Goal: Contribute content

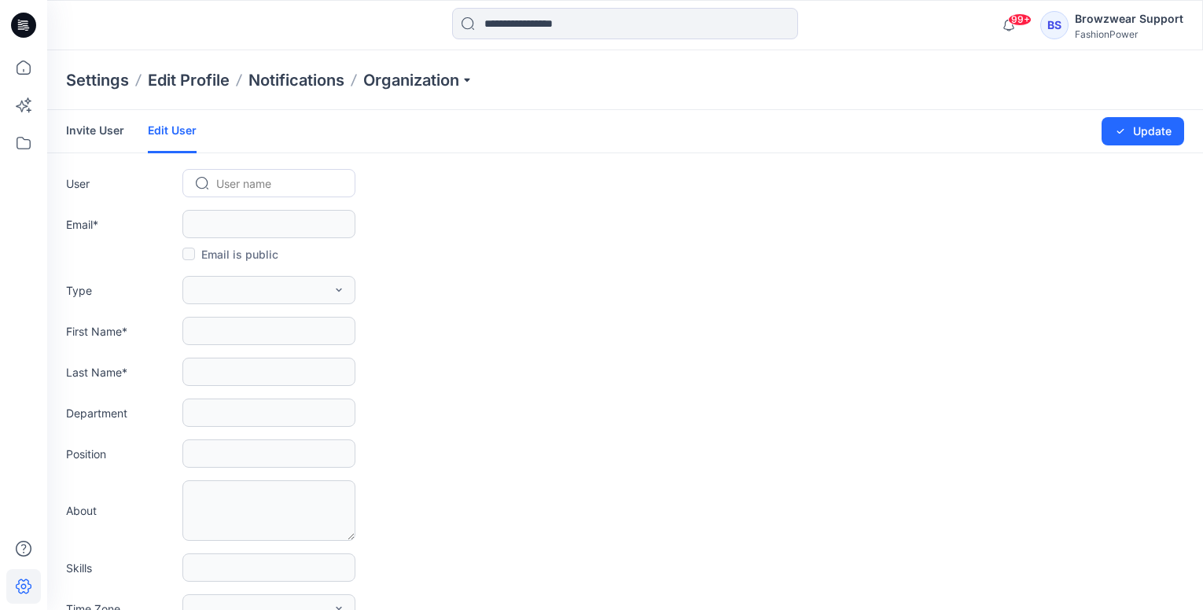
click at [1135, 28] on div "FashionPower" at bounding box center [1129, 34] width 109 height 12
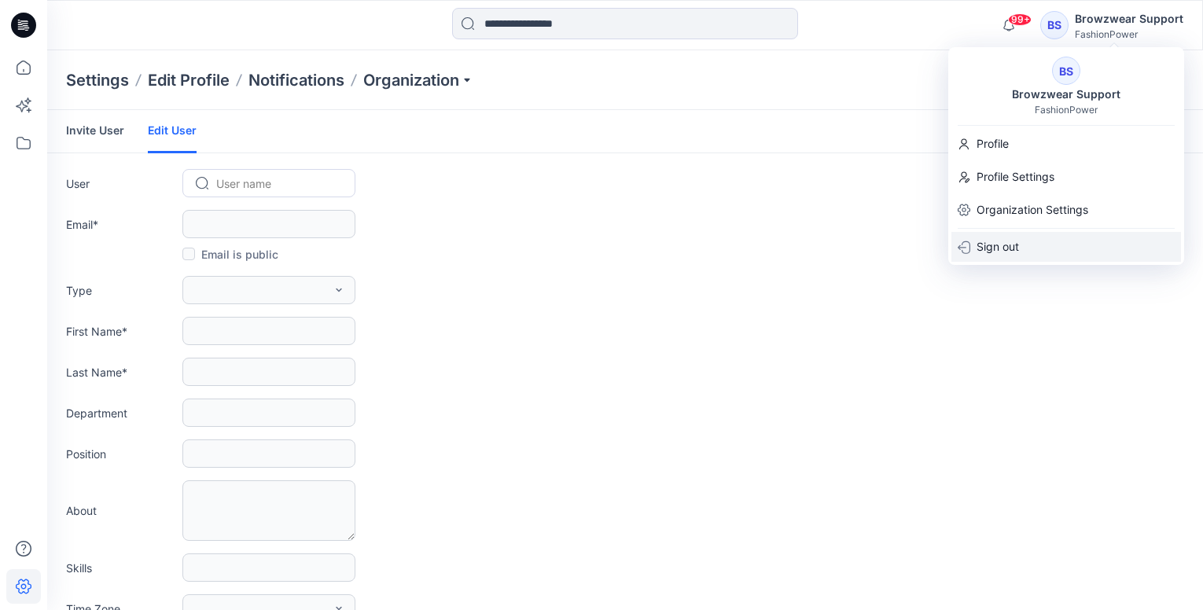
click at [1001, 249] on p "Sign out" at bounding box center [998, 247] width 42 height 30
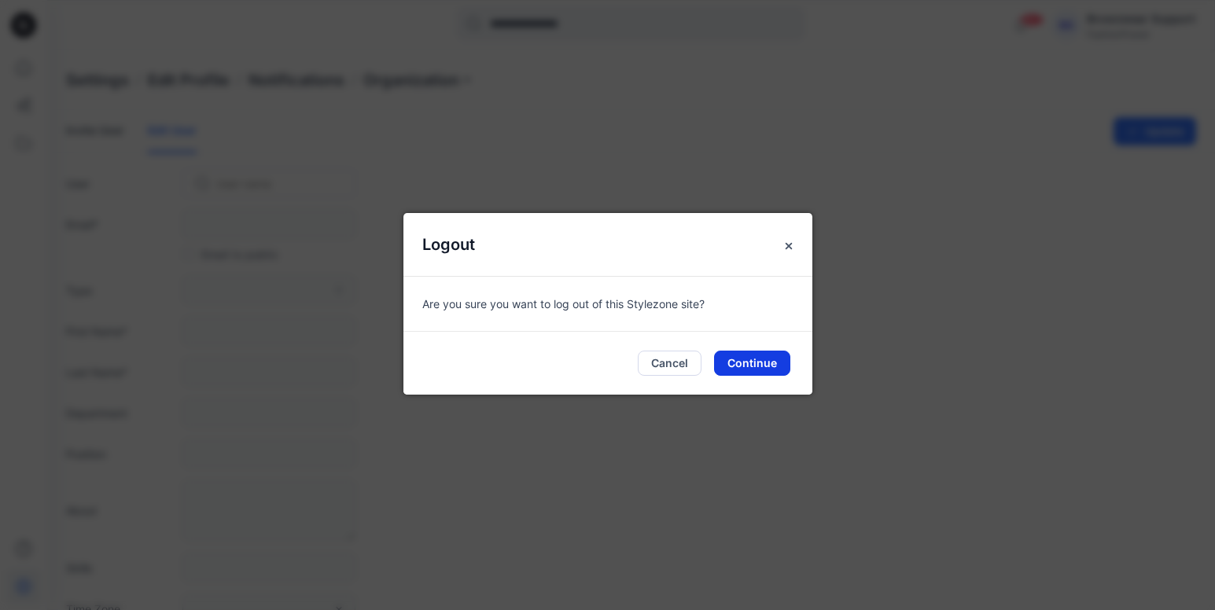
click at [763, 360] on button "Continue" at bounding box center [752, 363] width 76 height 25
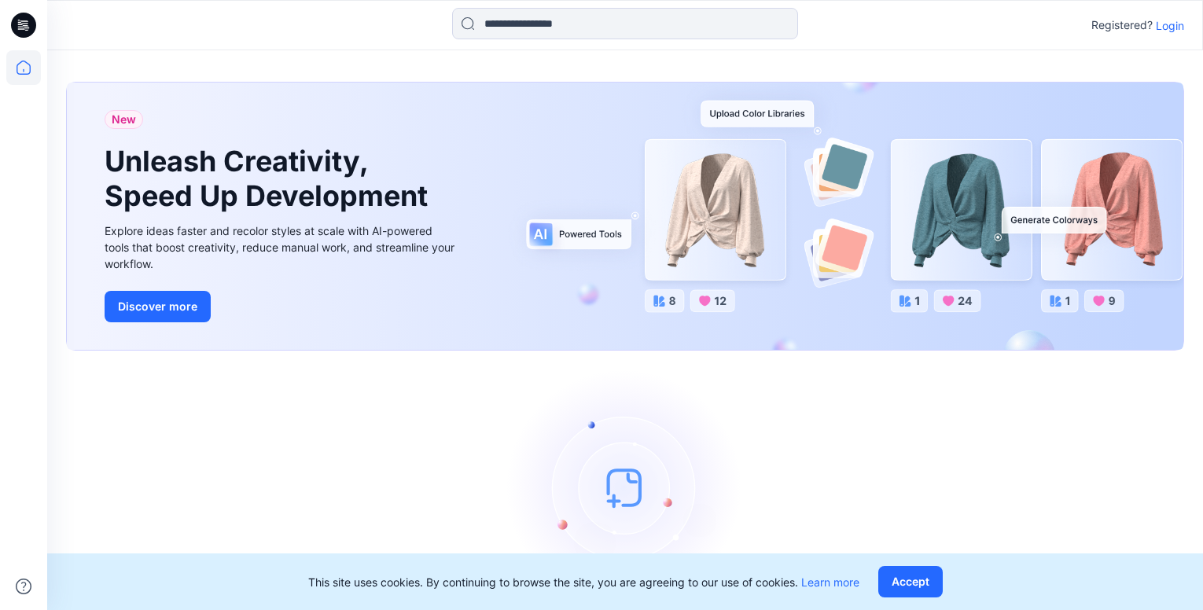
click at [1172, 25] on p "Login" at bounding box center [1170, 25] width 28 height 17
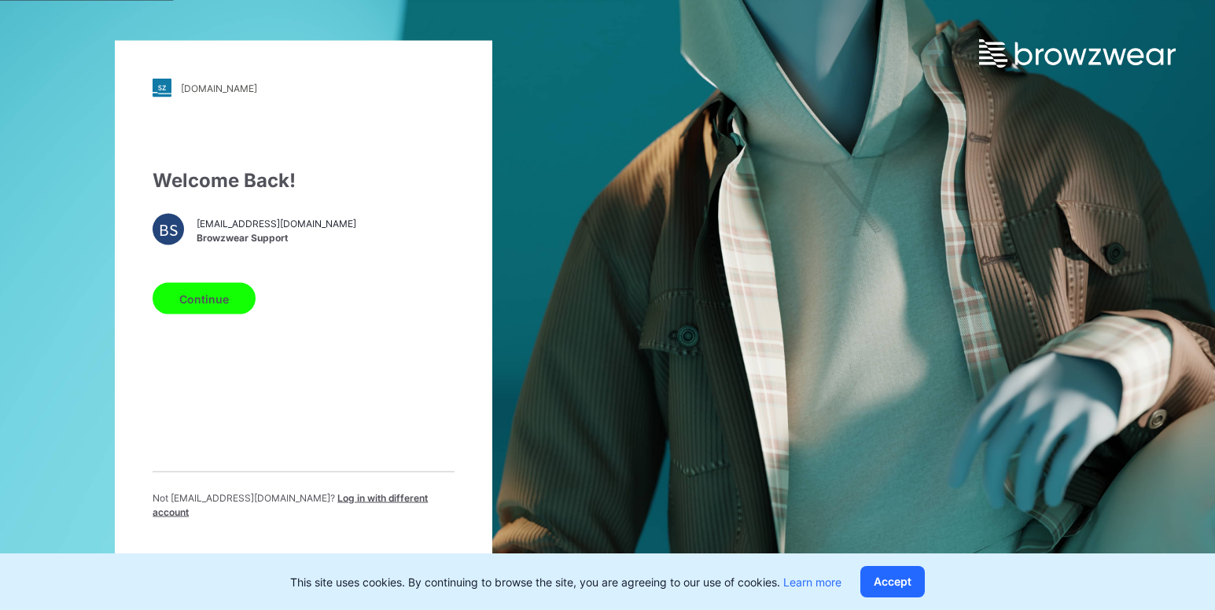
click at [231, 311] on button "Continue" at bounding box center [204, 298] width 103 height 31
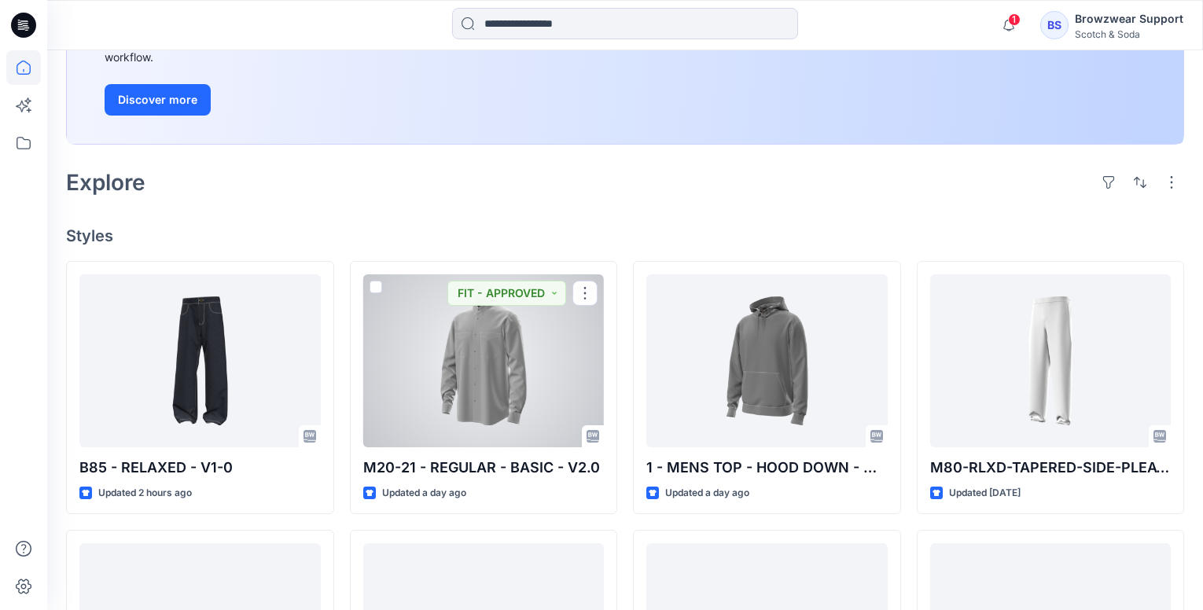
scroll to position [79, 0]
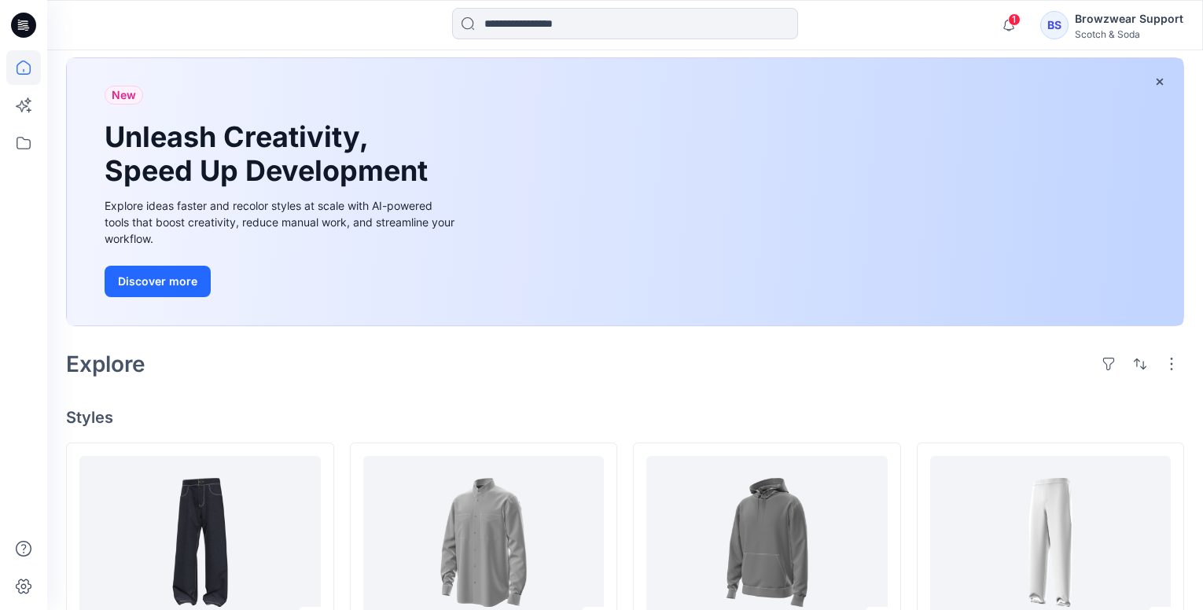
click at [1103, 30] on div "Scotch & Soda" at bounding box center [1129, 34] width 109 height 12
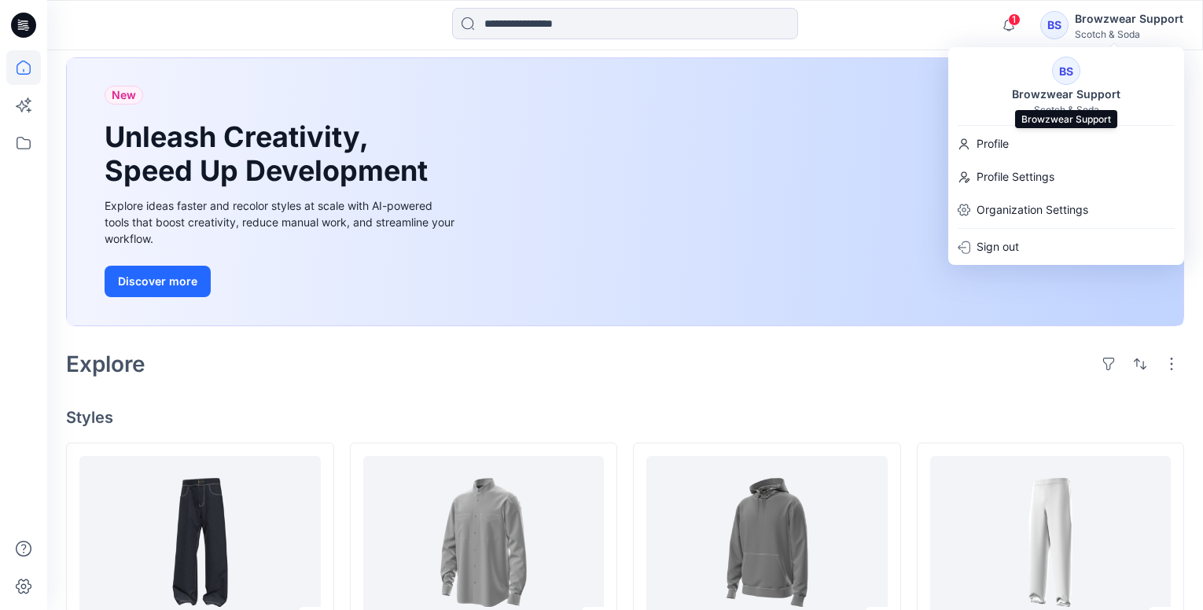
click at [1061, 94] on div "Browzwear Support" at bounding box center [1066, 94] width 127 height 19
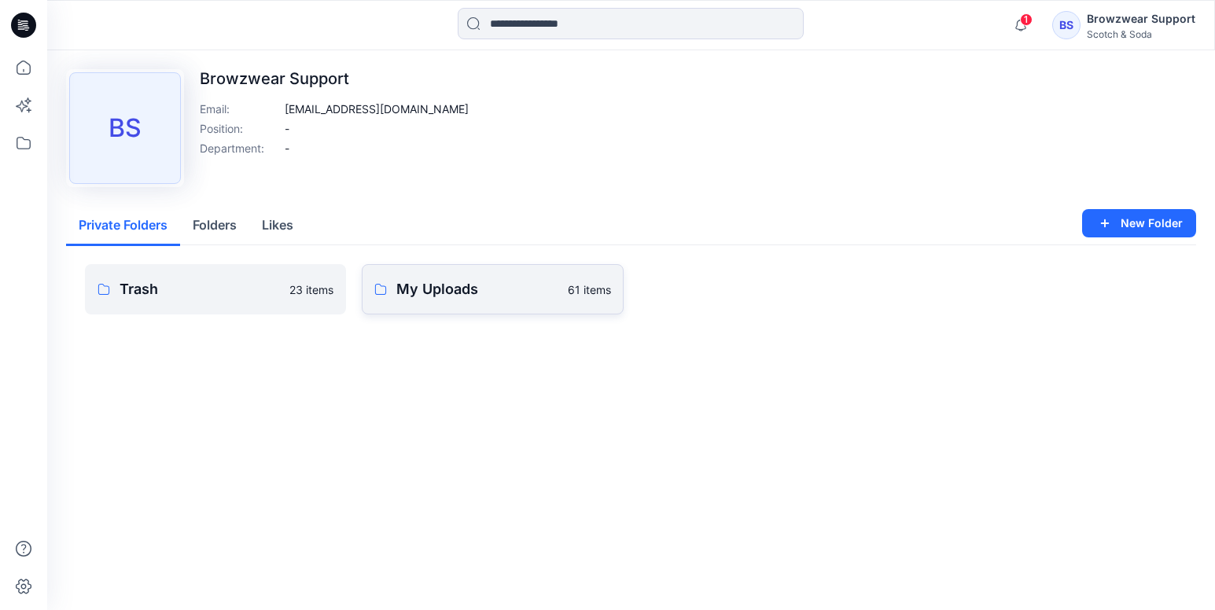
click at [478, 296] on p "My Uploads" at bounding box center [476, 289] width 161 height 22
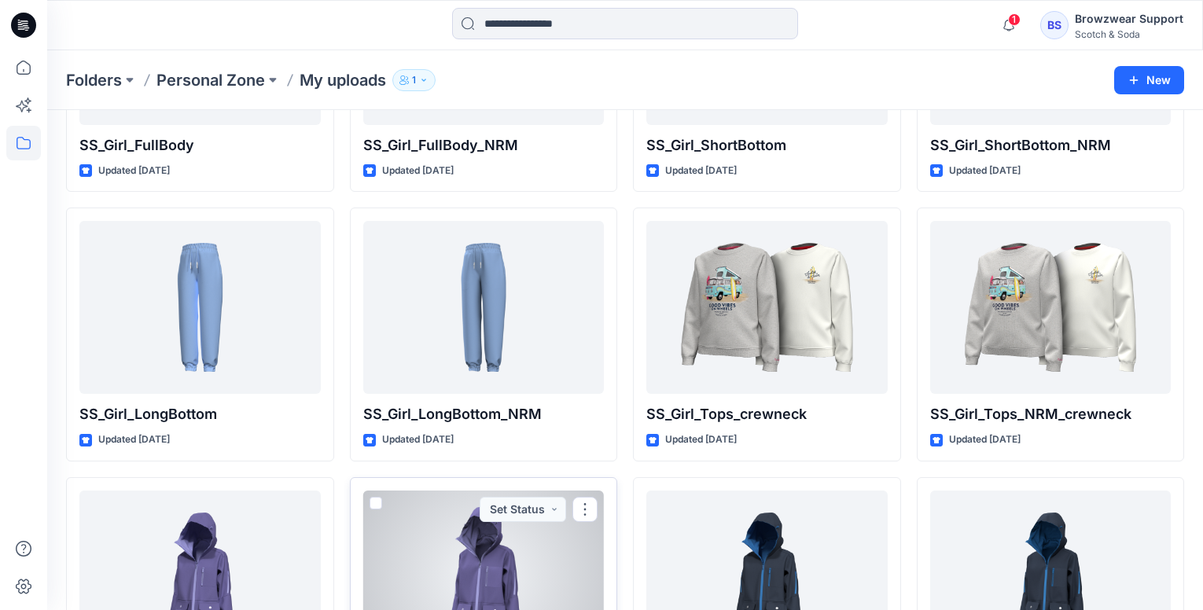
scroll to position [1578, 0]
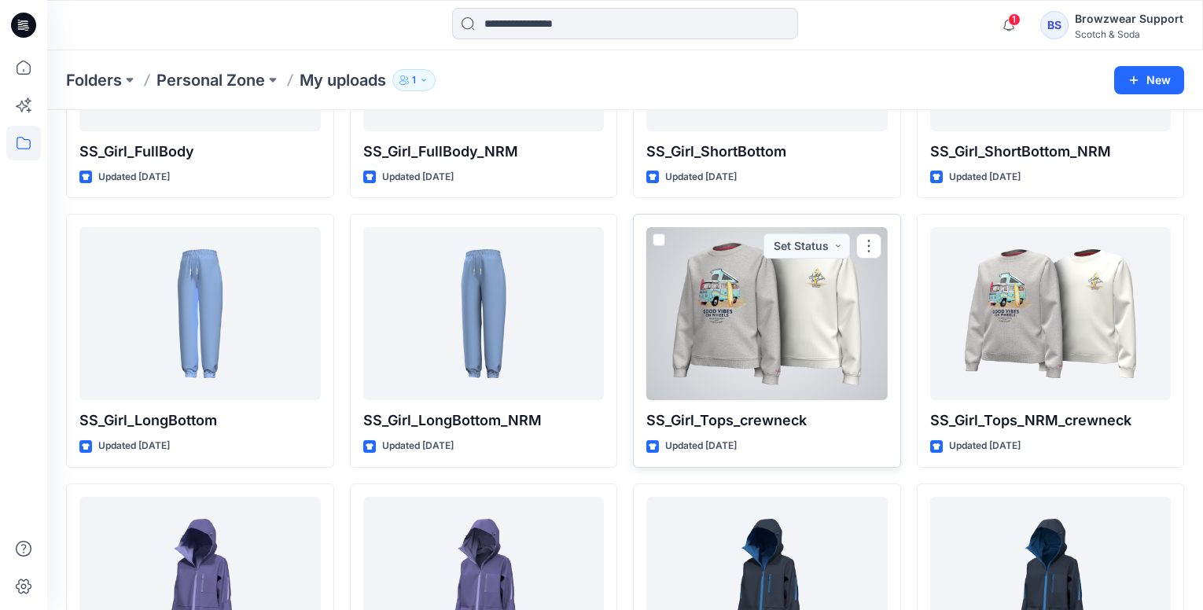
click at [797, 316] on div at bounding box center [766, 313] width 241 height 173
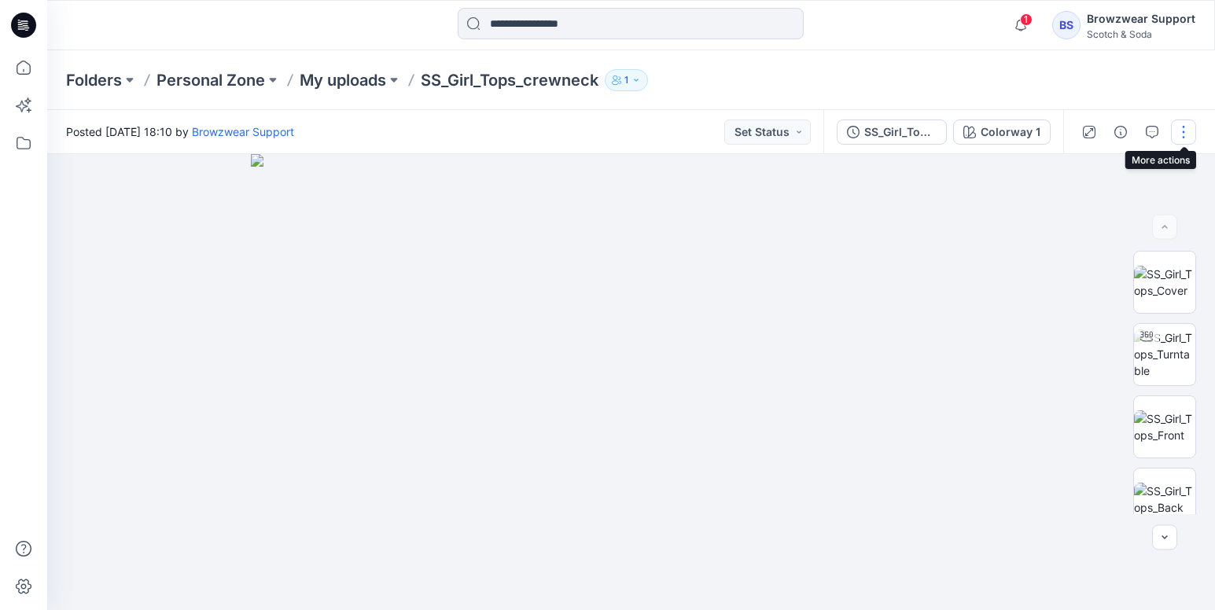
click at [1179, 126] on button "button" at bounding box center [1183, 132] width 25 height 25
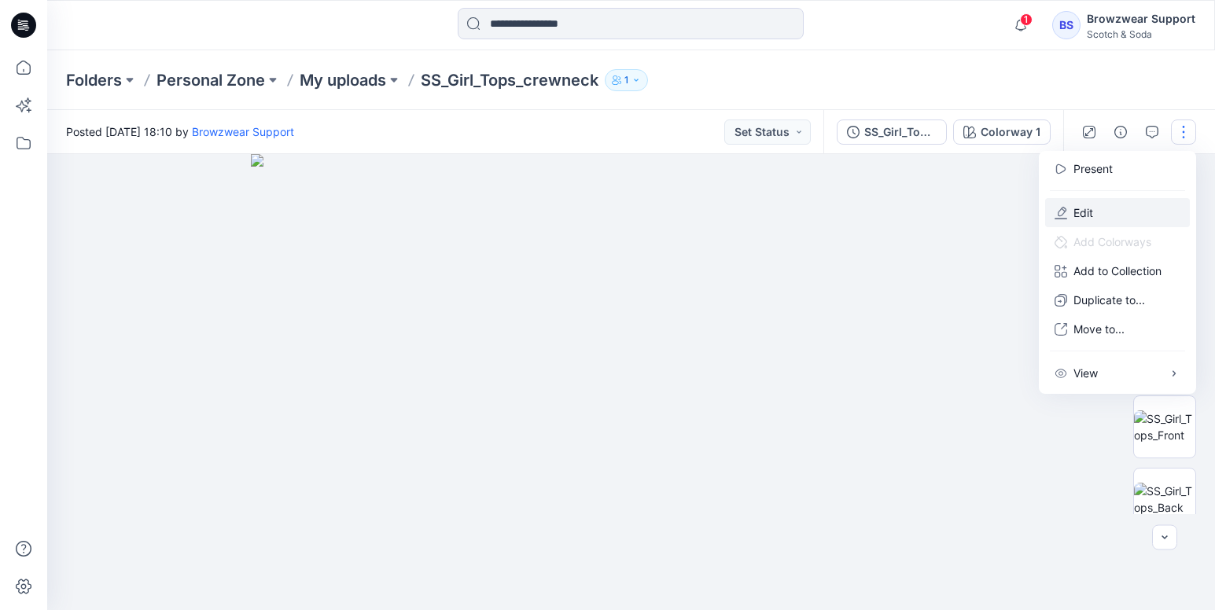
click at [1106, 210] on button "Edit" at bounding box center [1117, 212] width 145 height 29
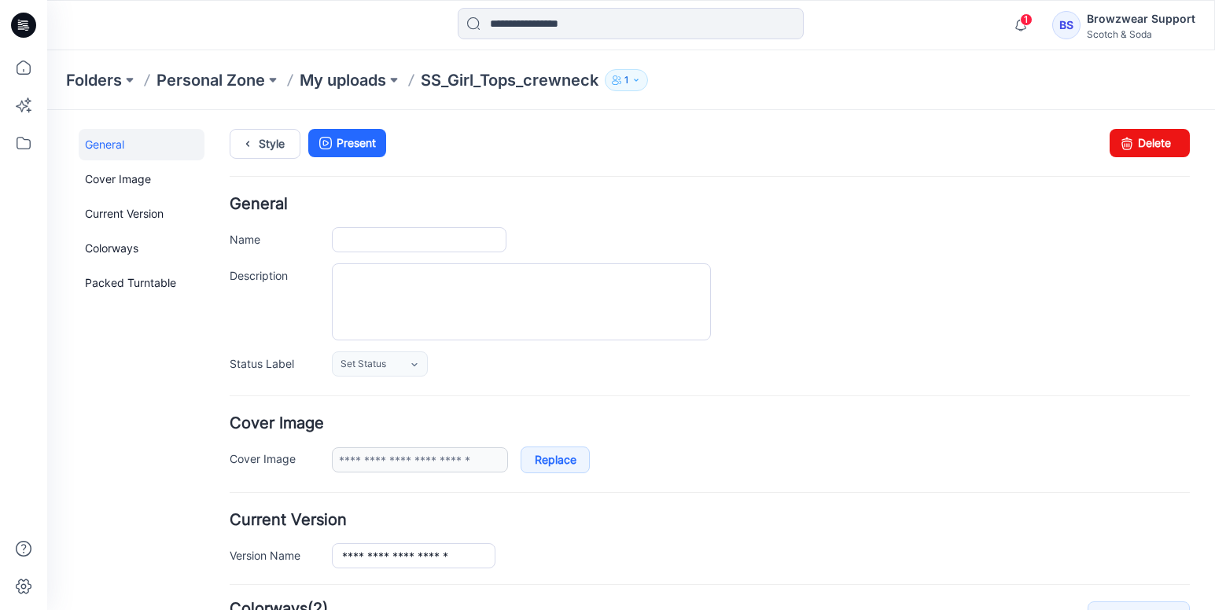
type input "**********"
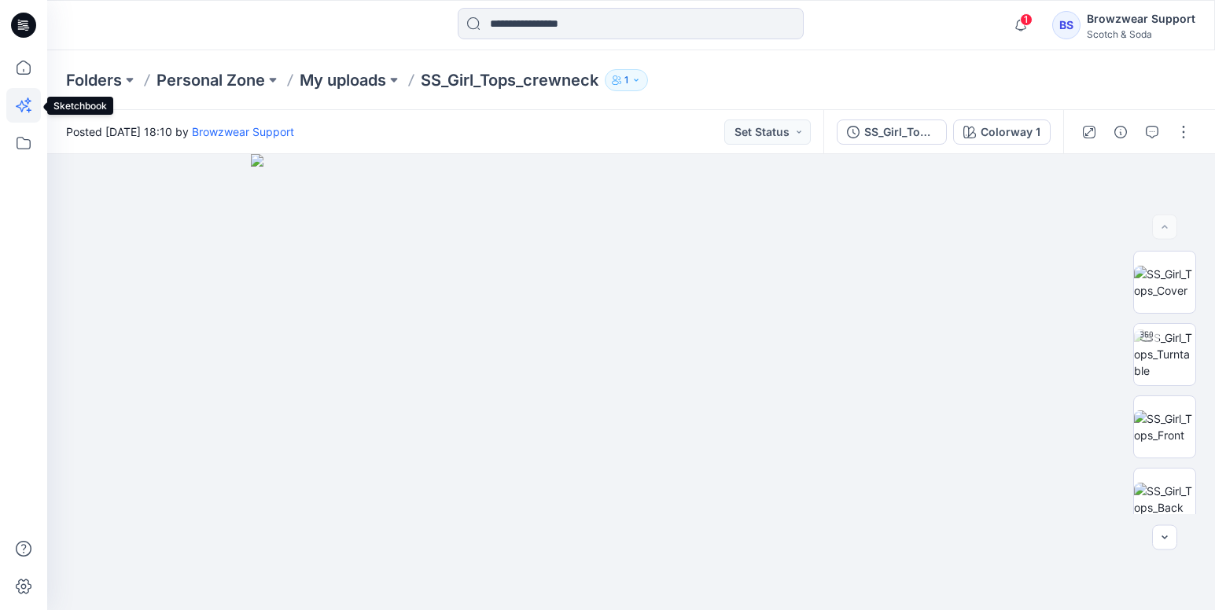
click at [29, 103] on icon at bounding box center [23, 105] width 35 height 35
click at [1039, 416] on div at bounding box center [631, 382] width 1168 height 456
click at [1161, 296] on img at bounding box center [1164, 282] width 61 height 33
click at [24, 110] on icon at bounding box center [23, 105] width 35 height 35
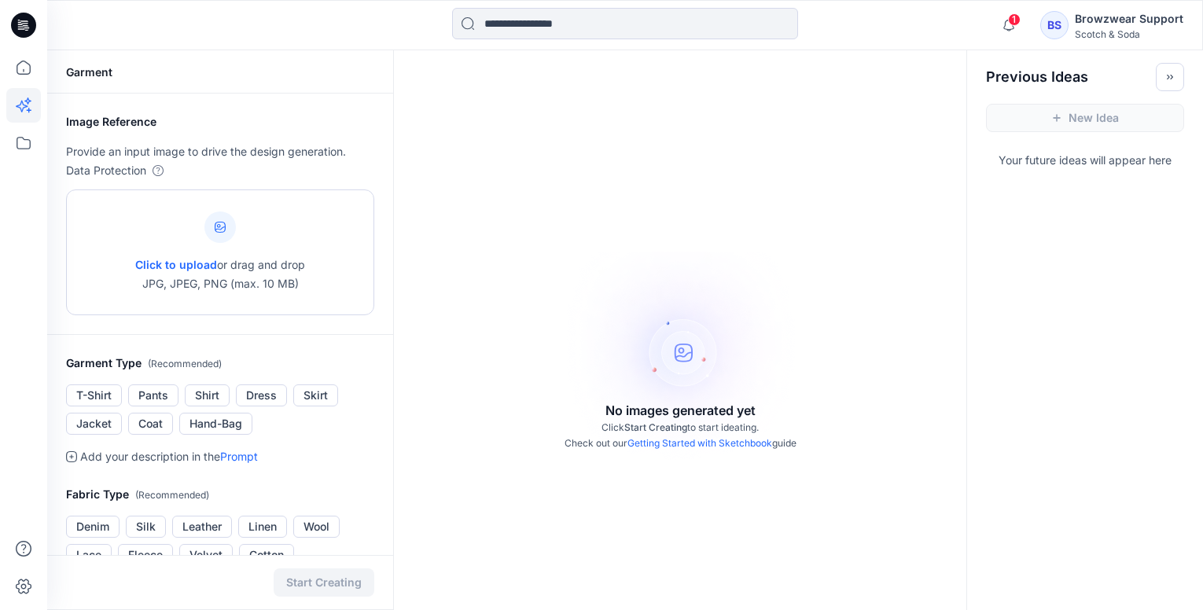
click at [81, 281] on div "Click to upload or drag and drop JPG, JPEG, PNG (max. 10 MB)" at bounding box center [220, 253] width 308 height 126
type input "**********"
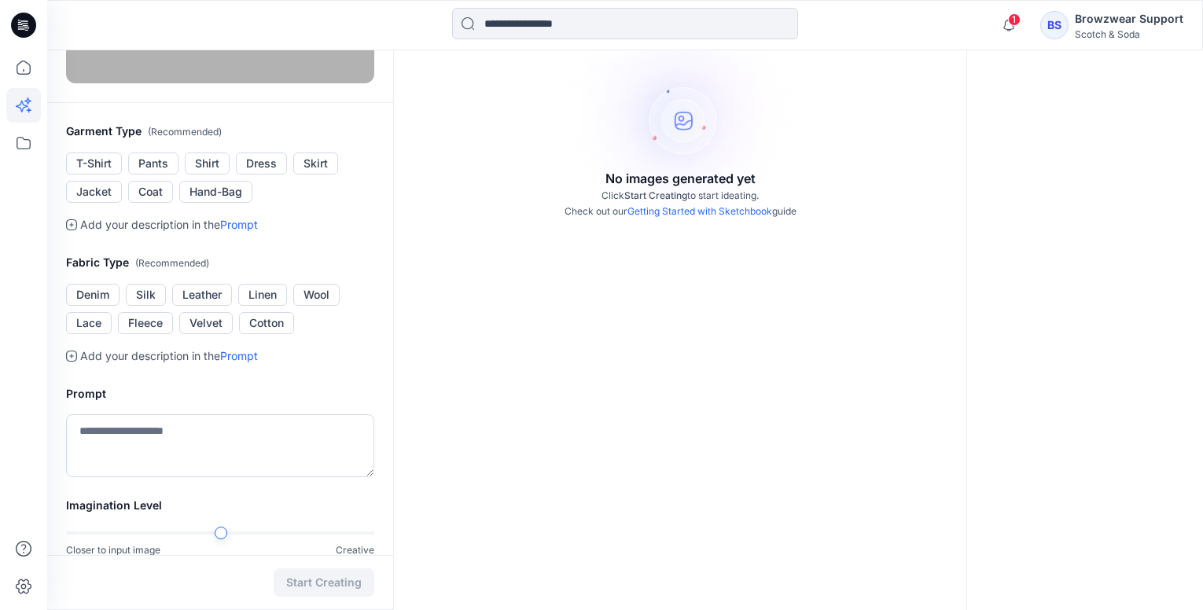
scroll to position [236, 0]
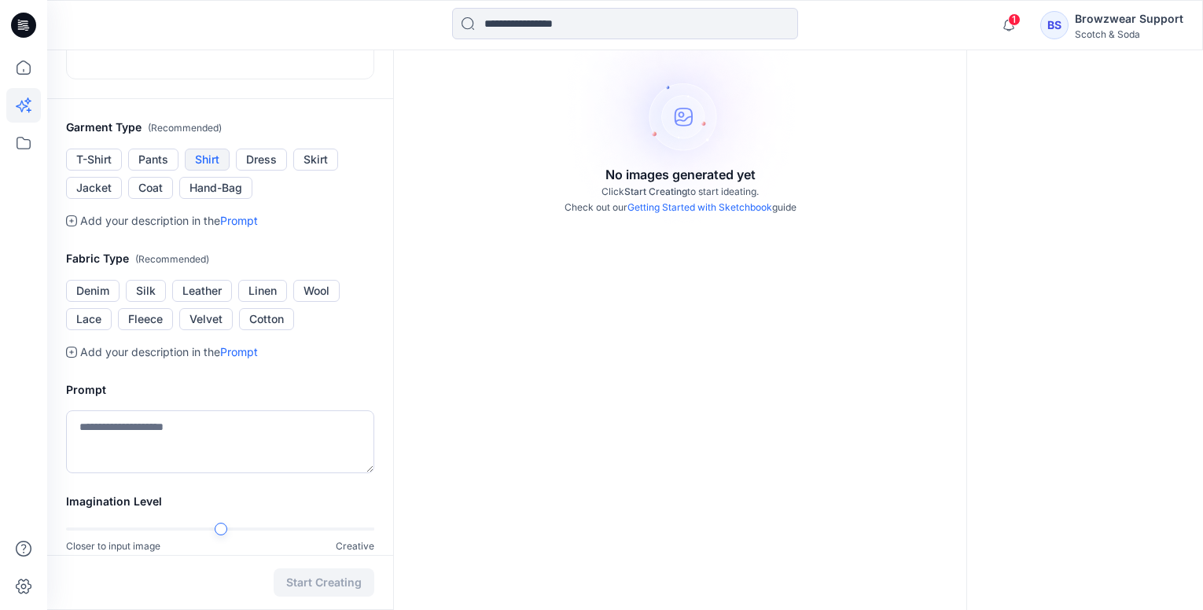
click at [222, 171] on button "Shirt" at bounding box center [207, 160] width 45 height 22
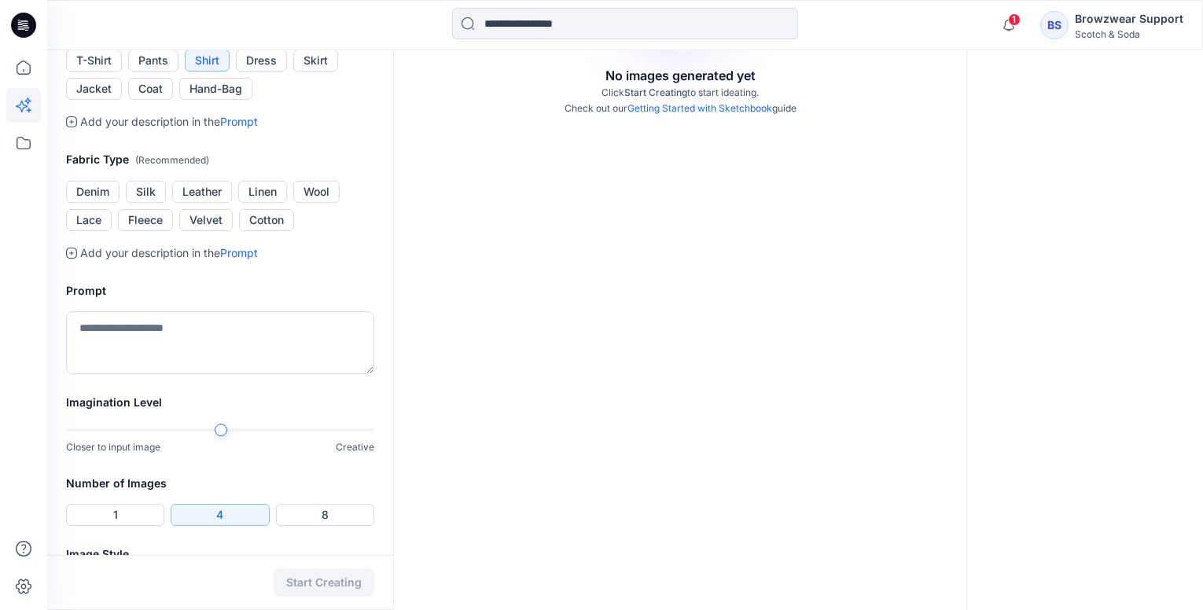
scroll to position [393, 0]
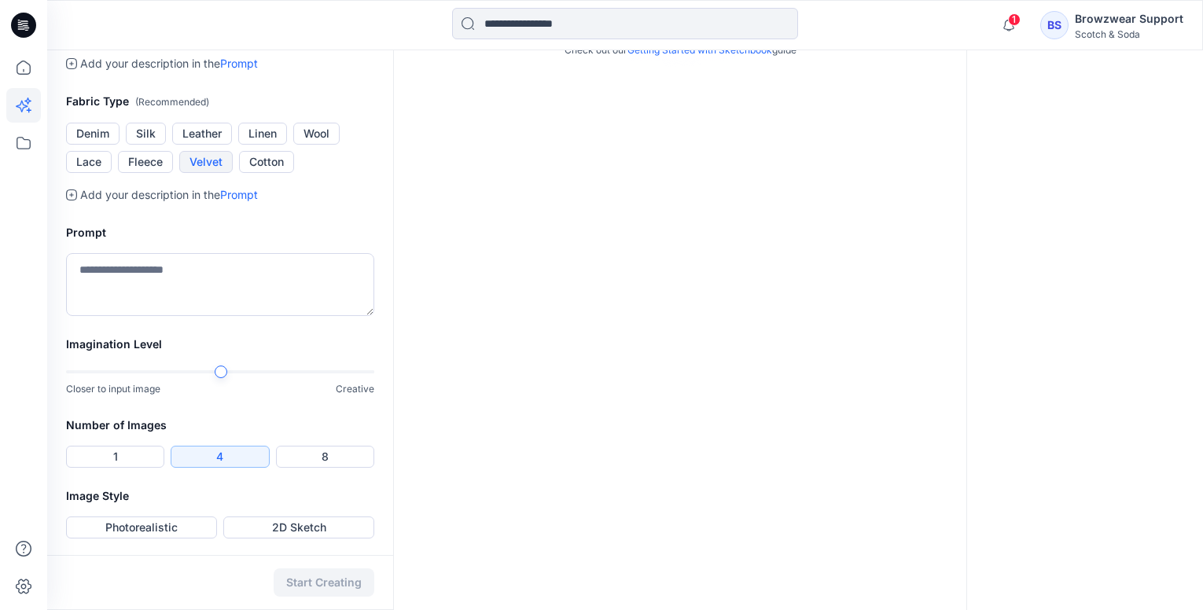
click at [205, 173] on button "Velvet" at bounding box center [205, 162] width 53 height 22
click at [124, 314] on textarea at bounding box center [220, 282] width 308 height 63
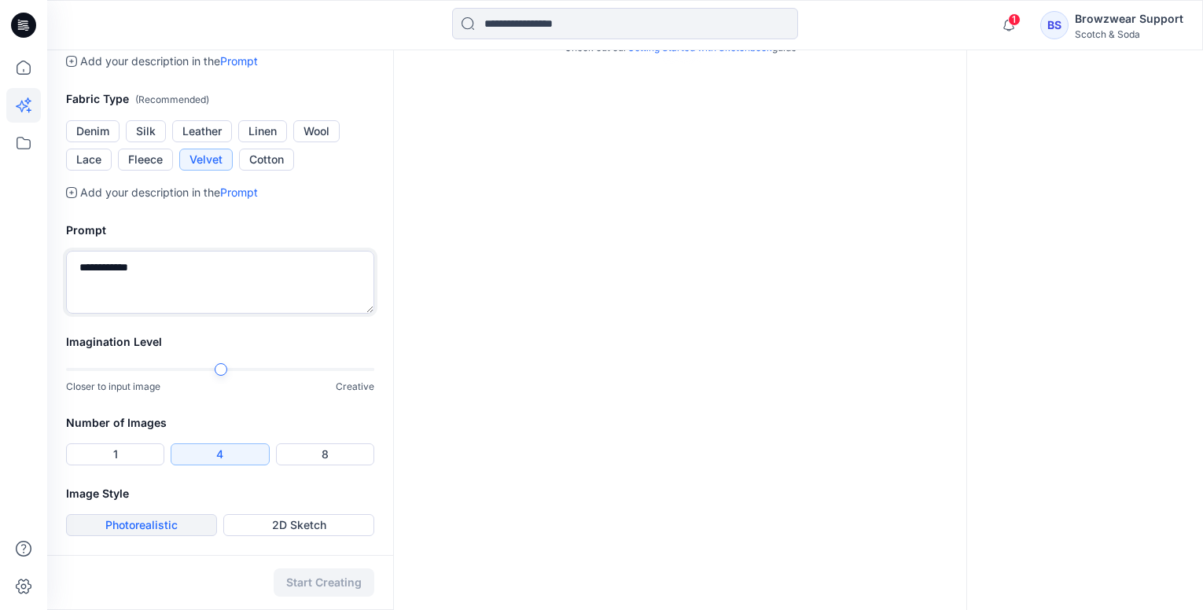
type textarea "**********"
click at [160, 522] on button "Photorealistic" at bounding box center [141, 525] width 151 height 22
click at [323, 584] on button "Start Creating" at bounding box center [324, 583] width 101 height 28
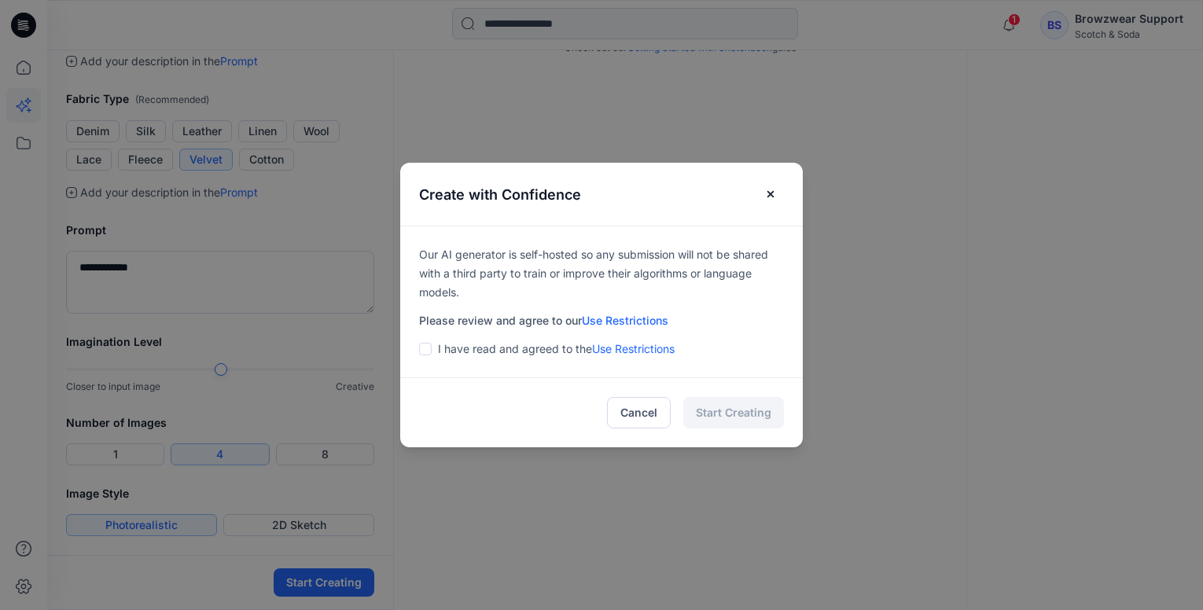
click at [429, 348] on span at bounding box center [425, 349] width 13 height 13
click at [735, 414] on button "Start Creating" at bounding box center [733, 412] width 101 height 31
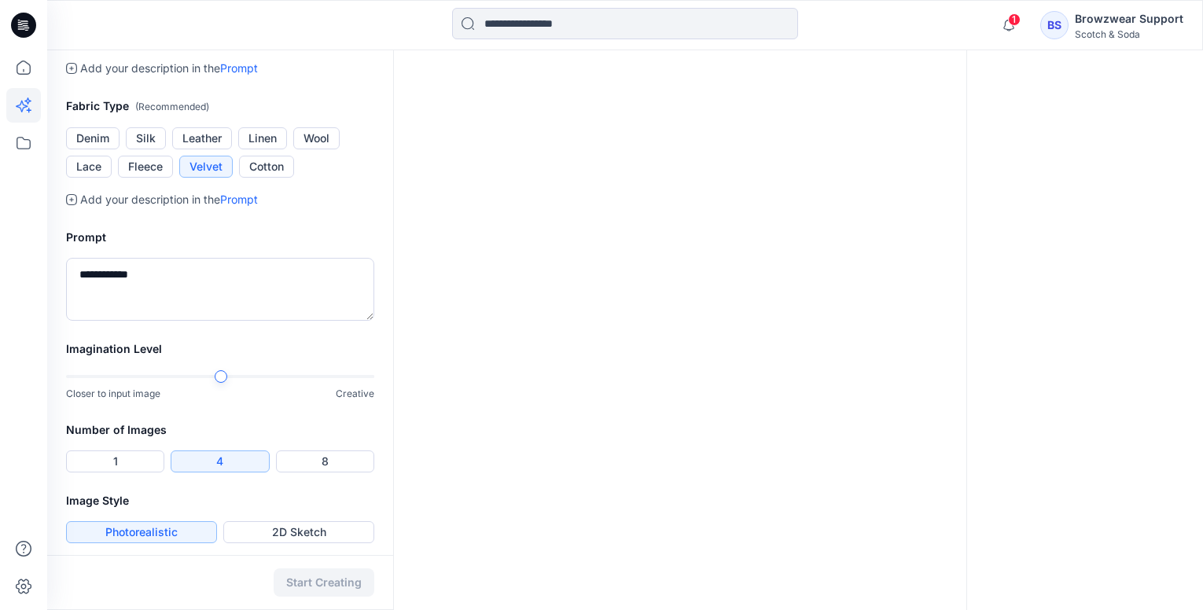
scroll to position [598, 0]
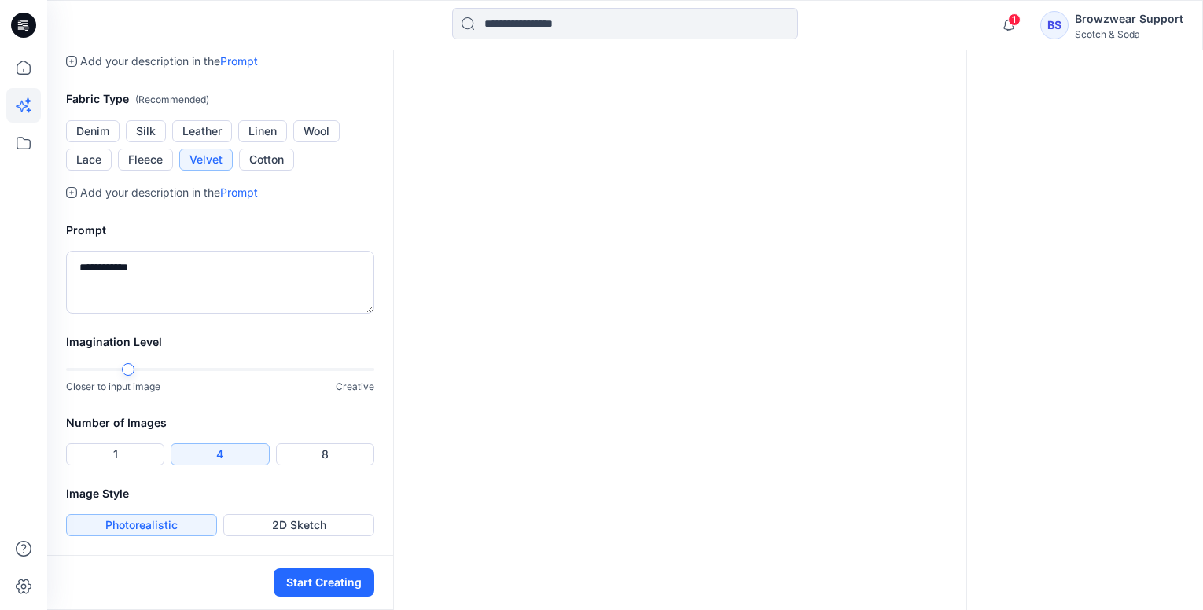
click at [124, 381] on div "Closer to input image Creative" at bounding box center [220, 378] width 308 height 32
click at [328, 583] on button "Start Creating" at bounding box center [324, 583] width 101 height 28
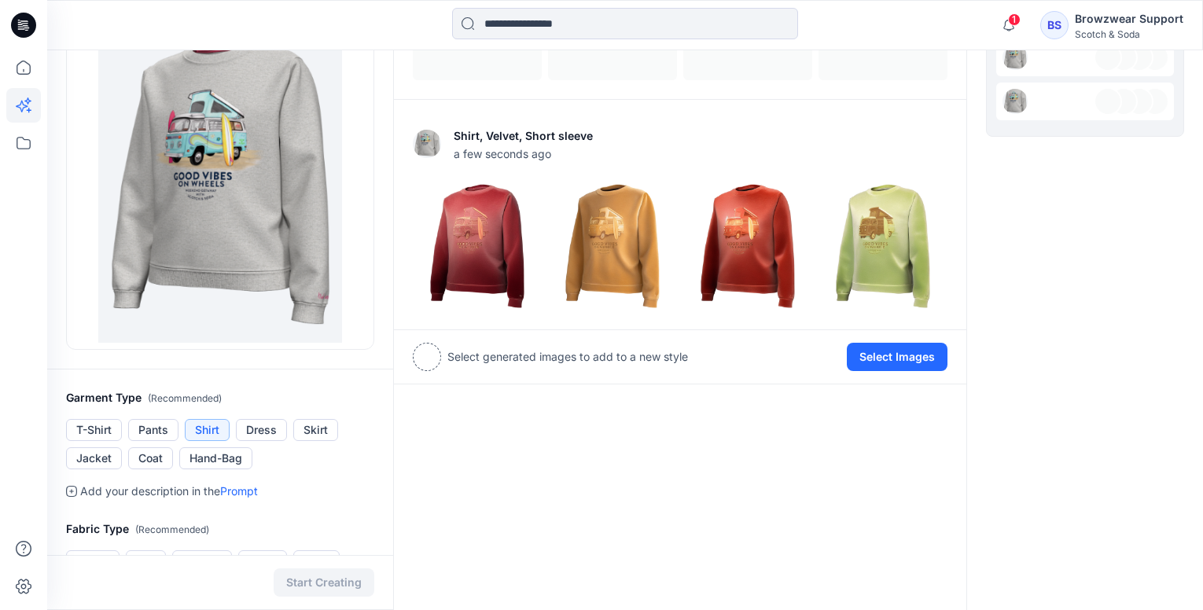
scroll to position [236, 0]
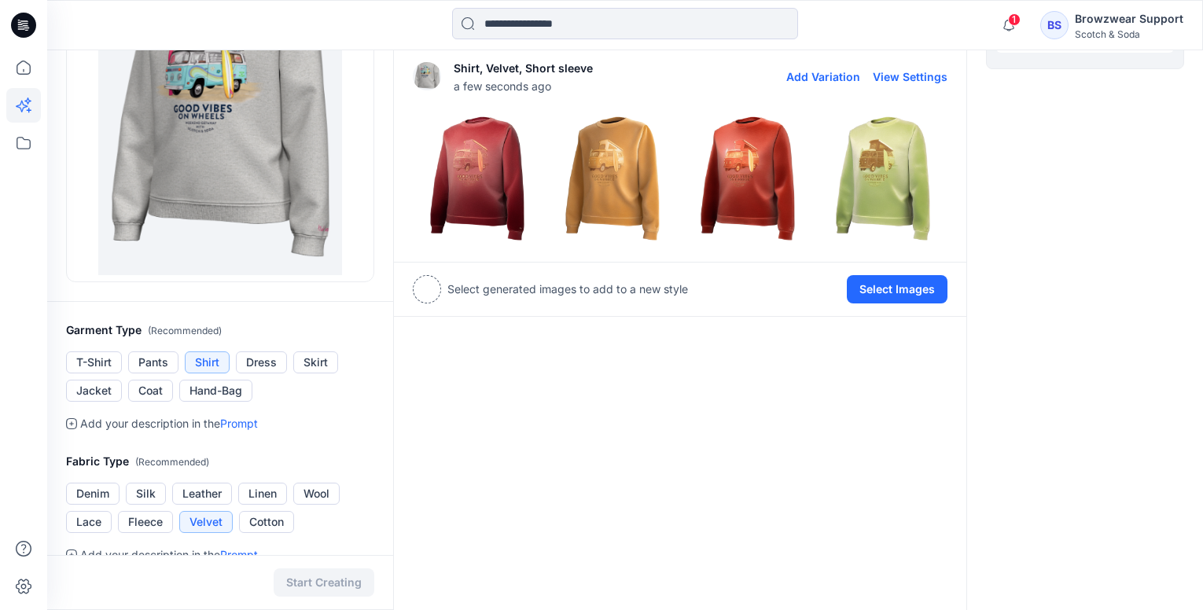
click at [488, 182] on img at bounding box center [477, 178] width 127 height 127
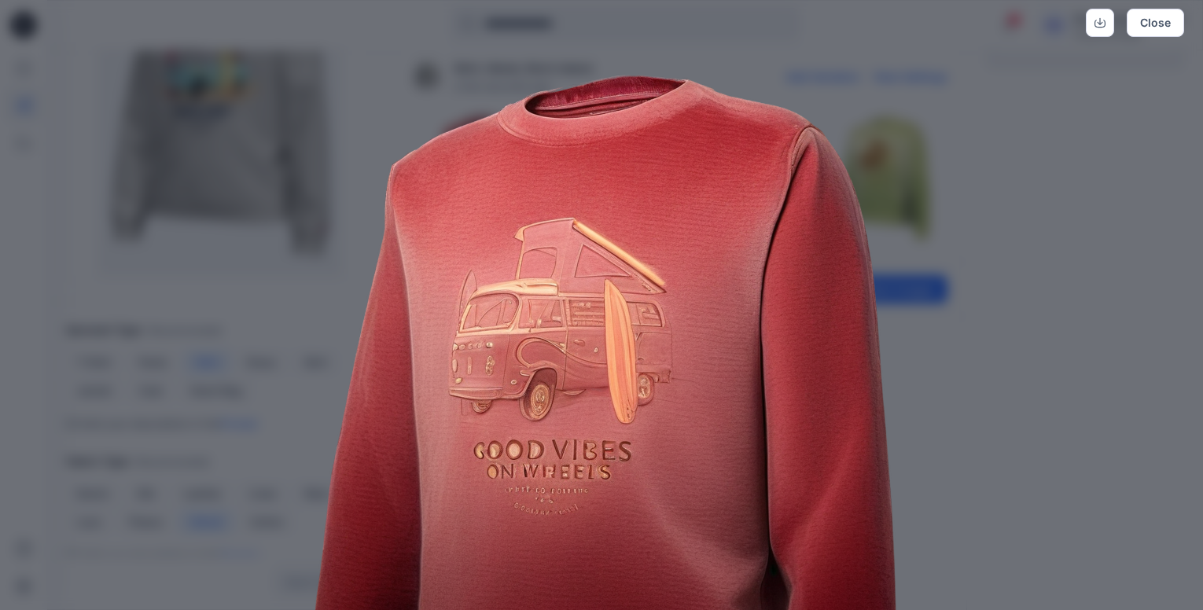
scroll to position [0, 0]
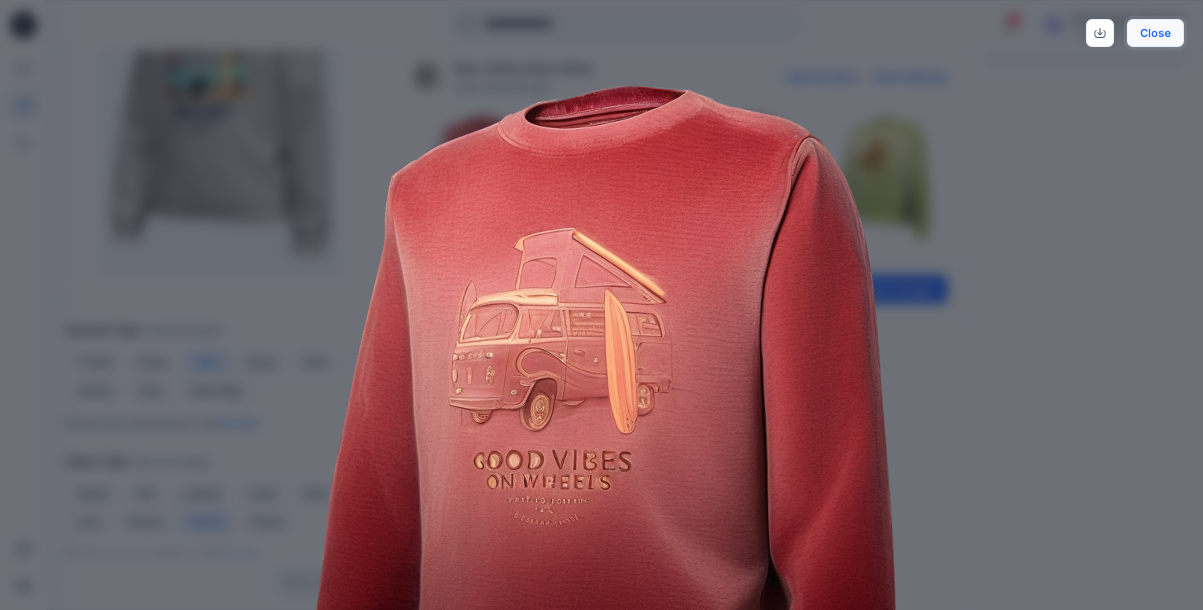
click at [1155, 37] on button "Close" at bounding box center [1155, 33] width 57 height 28
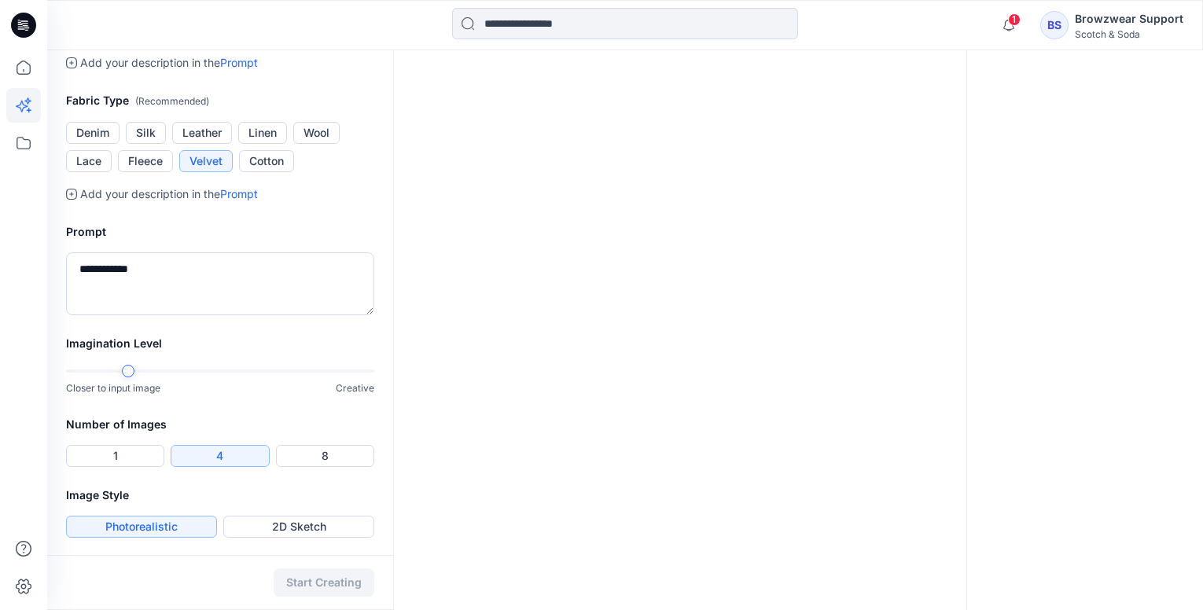
scroll to position [598, 0]
click at [281, 522] on button "2D Sketch" at bounding box center [298, 525] width 151 height 22
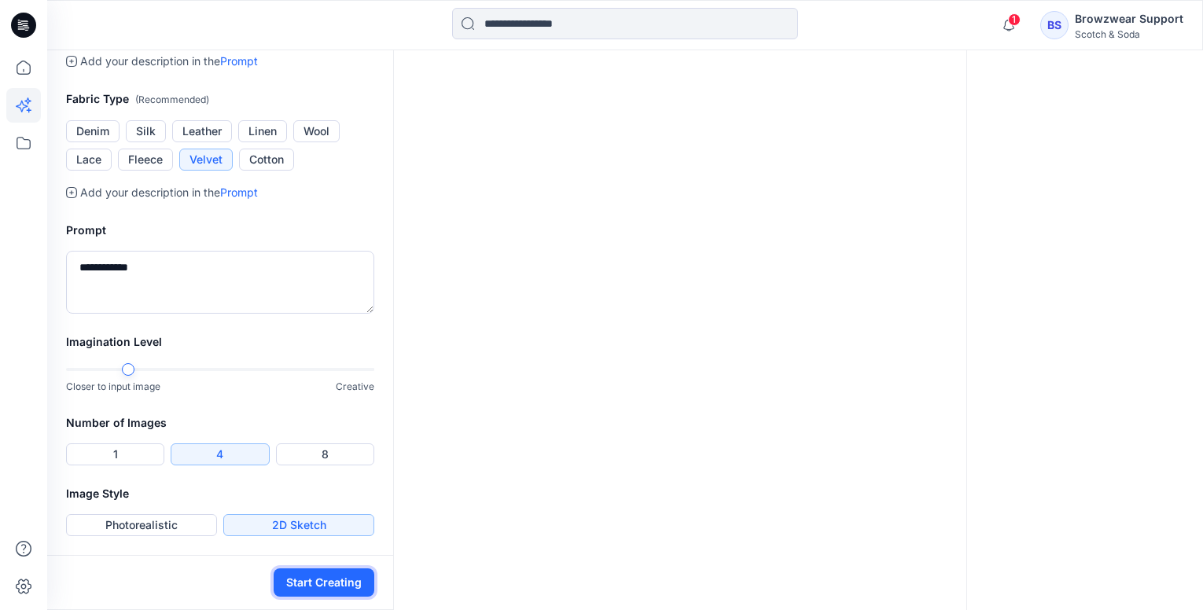
click at [304, 575] on button "Start Creating" at bounding box center [324, 583] width 101 height 28
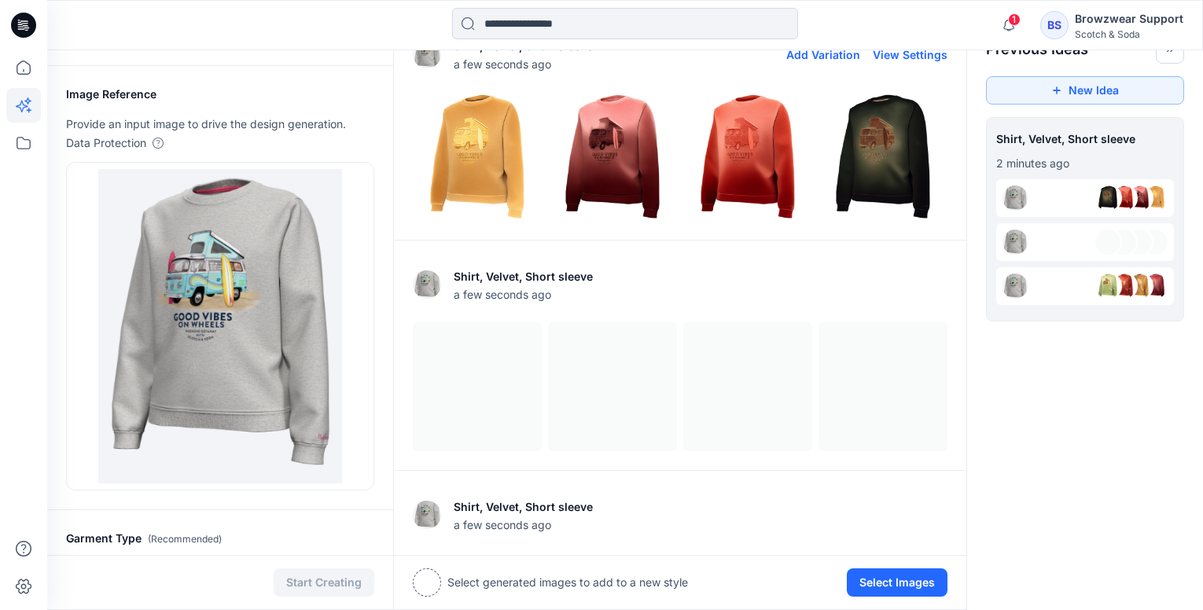
scroll to position [0, 0]
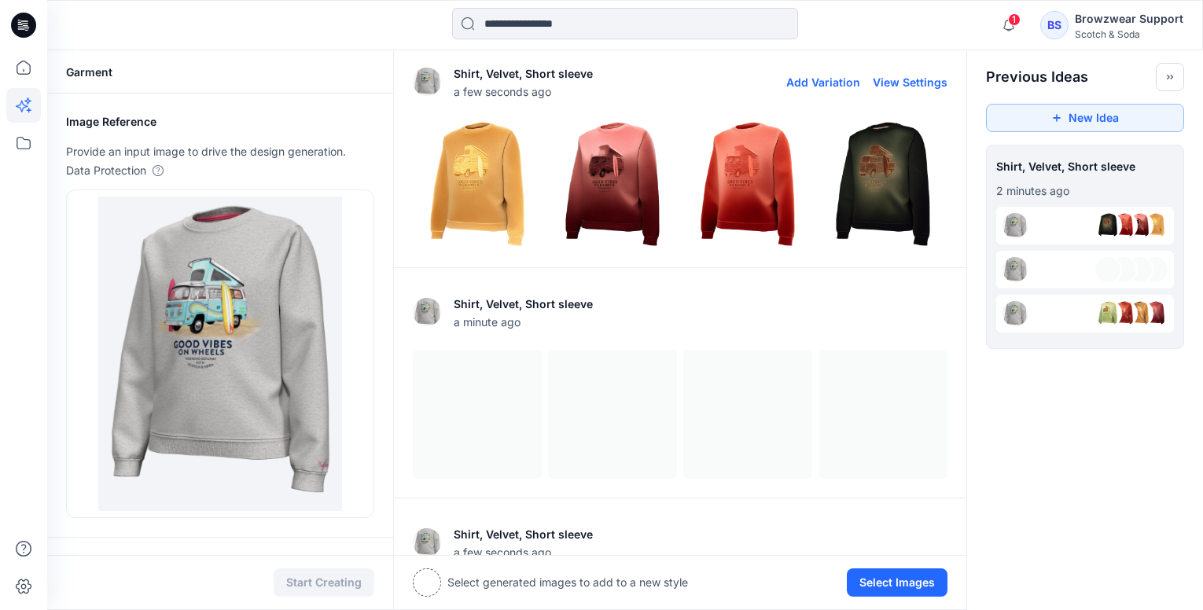
click at [896, 178] on img at bounding box center [882, 183] width 127 height 127
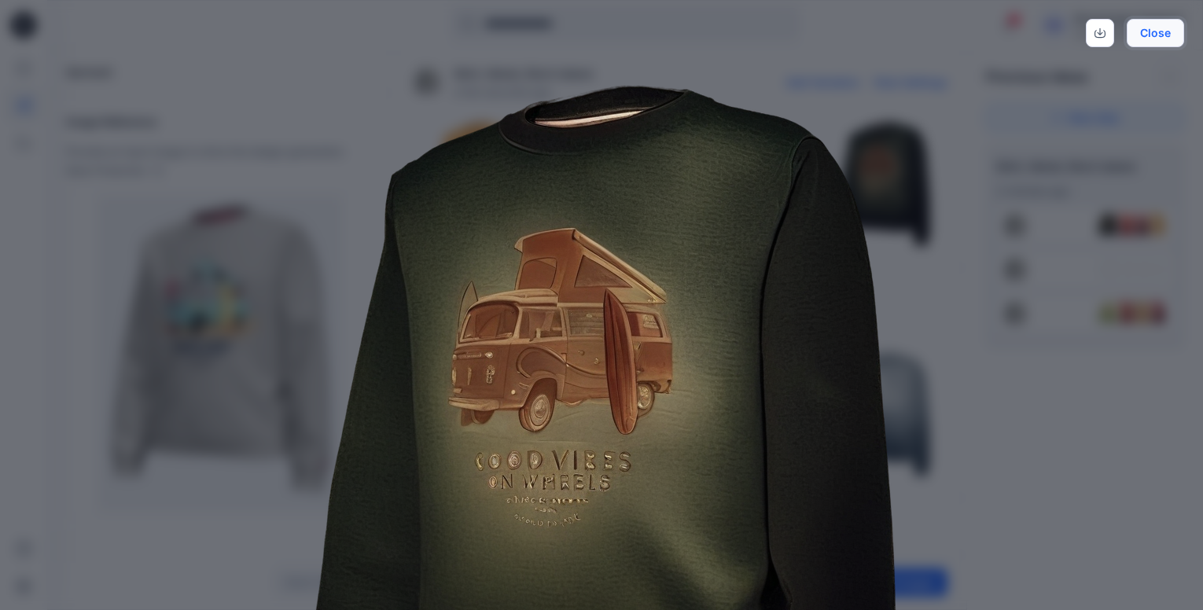
click at [1162, 30] on button "Close" at bounding box center [1155, 33] width 57 height 28
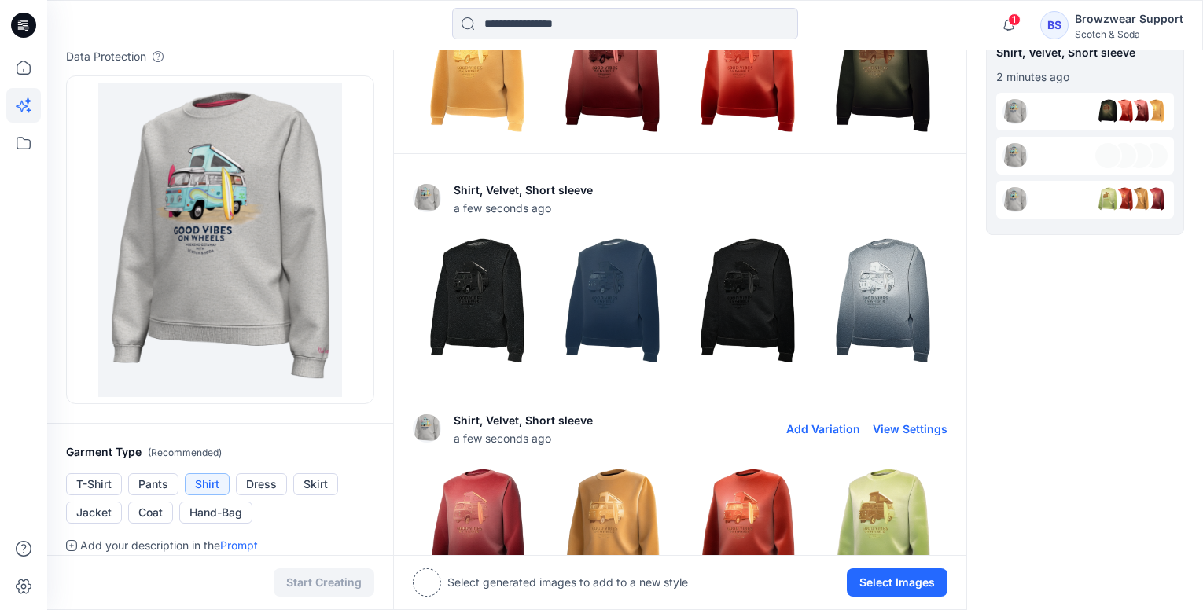
scroll to position [79, 0]
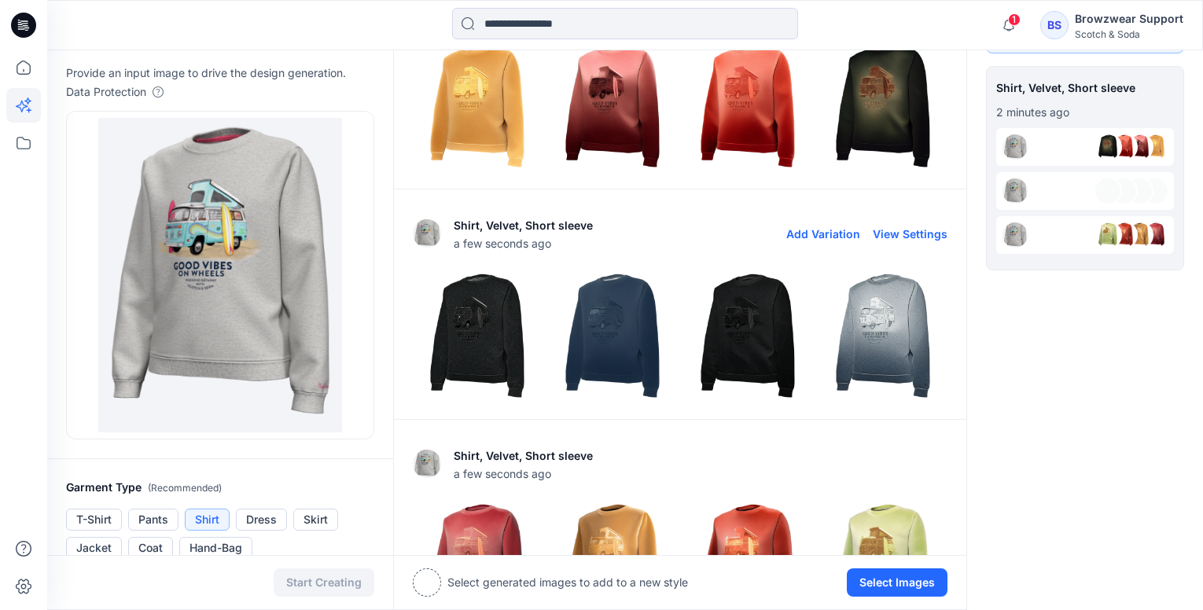
click at [885, 337] on img at bounding box center [882, 335] width 127 height 127
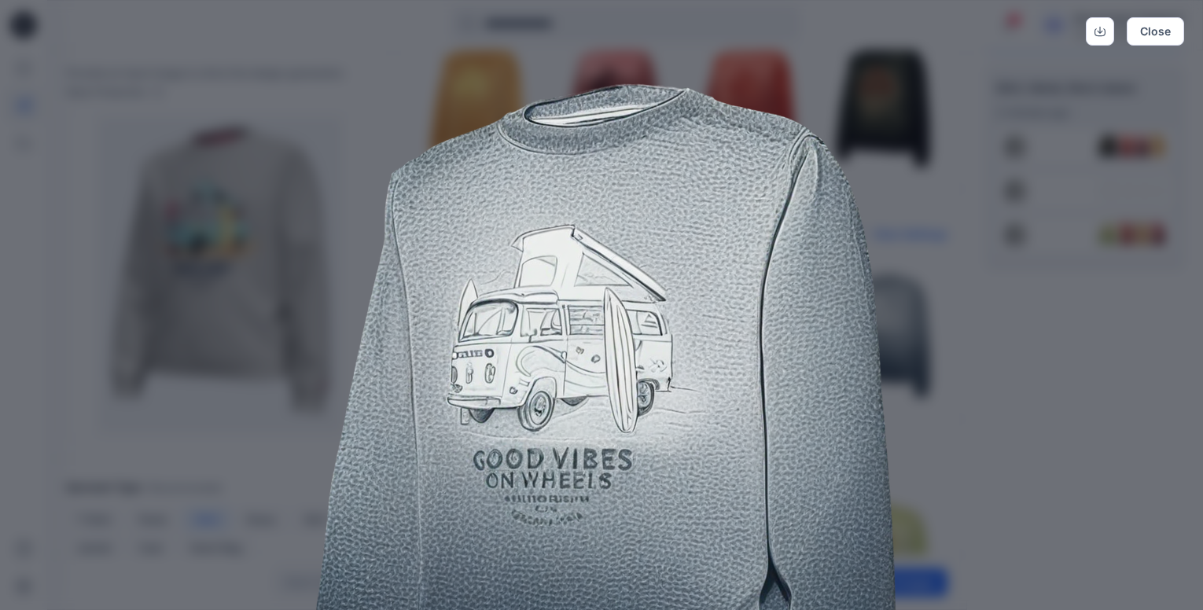
scroll to position [0, 0]
click at [1171, 31] on button "Close" at bounding box center [1155, 33] width 57 height 28
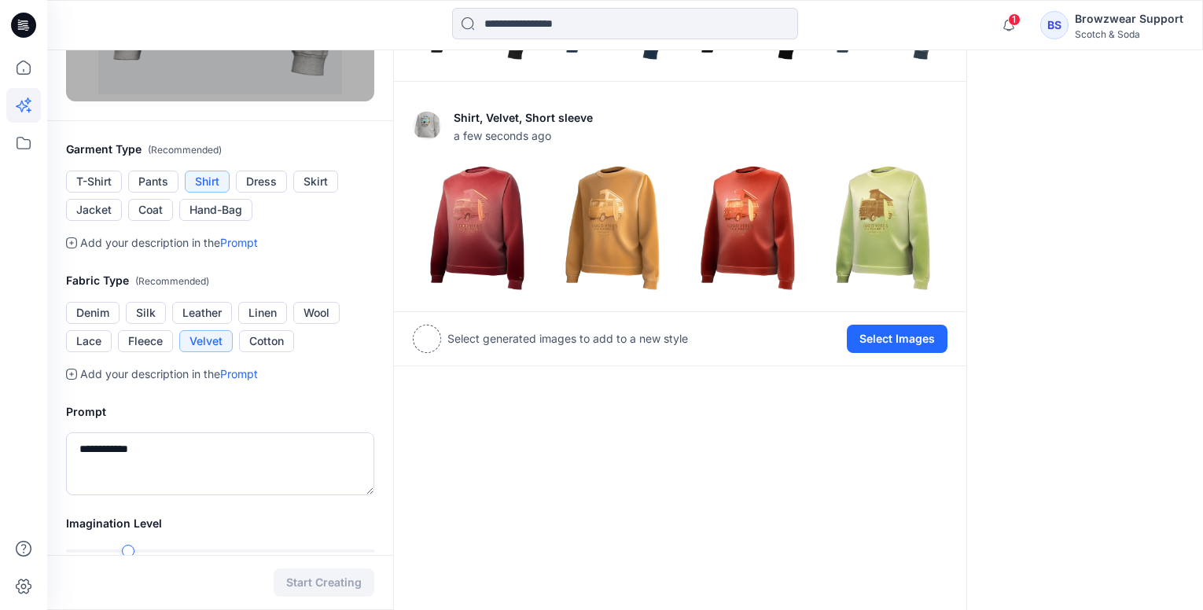
scroll to position [472, 0]
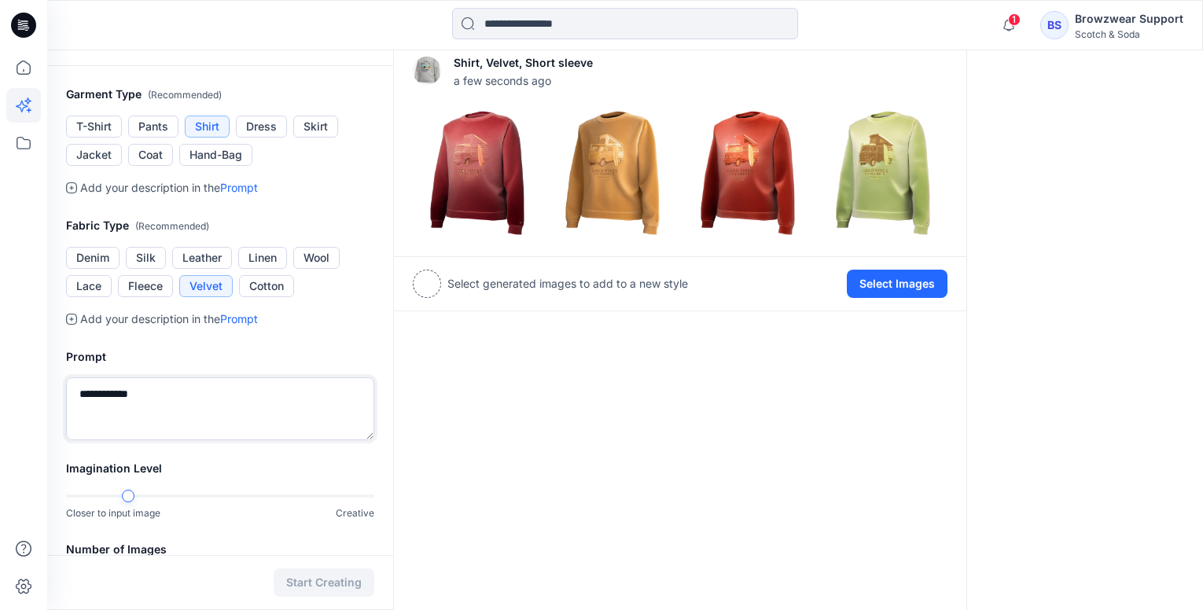
click at [156, 402] on textarea "**********" at bounding box center [220, 408] width 308 height 63
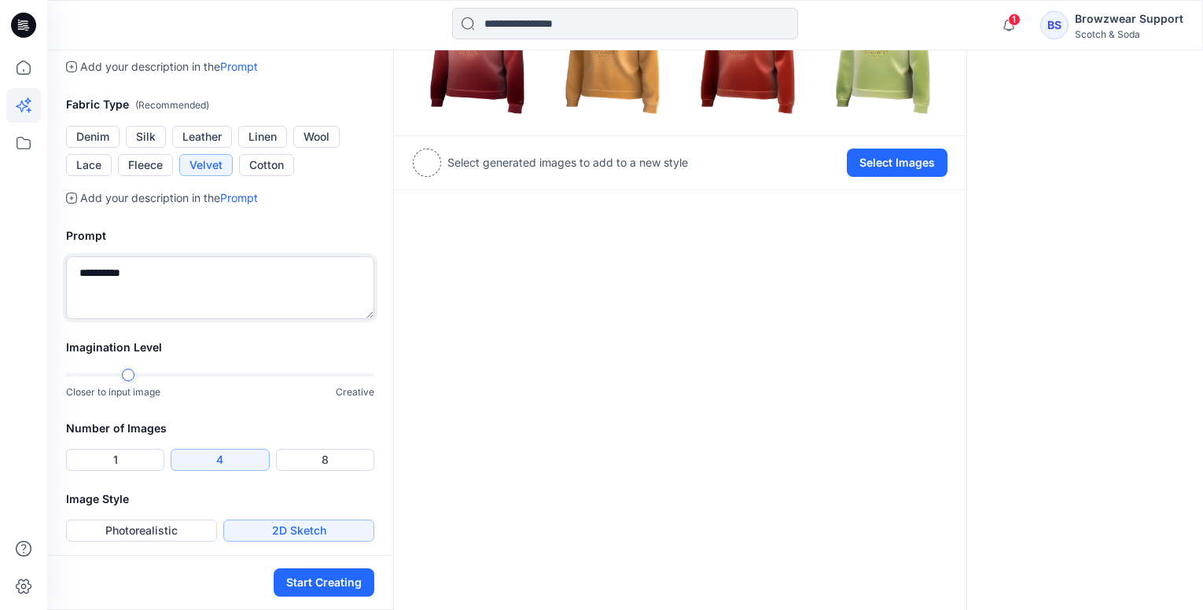
scroll to position [598, 0]
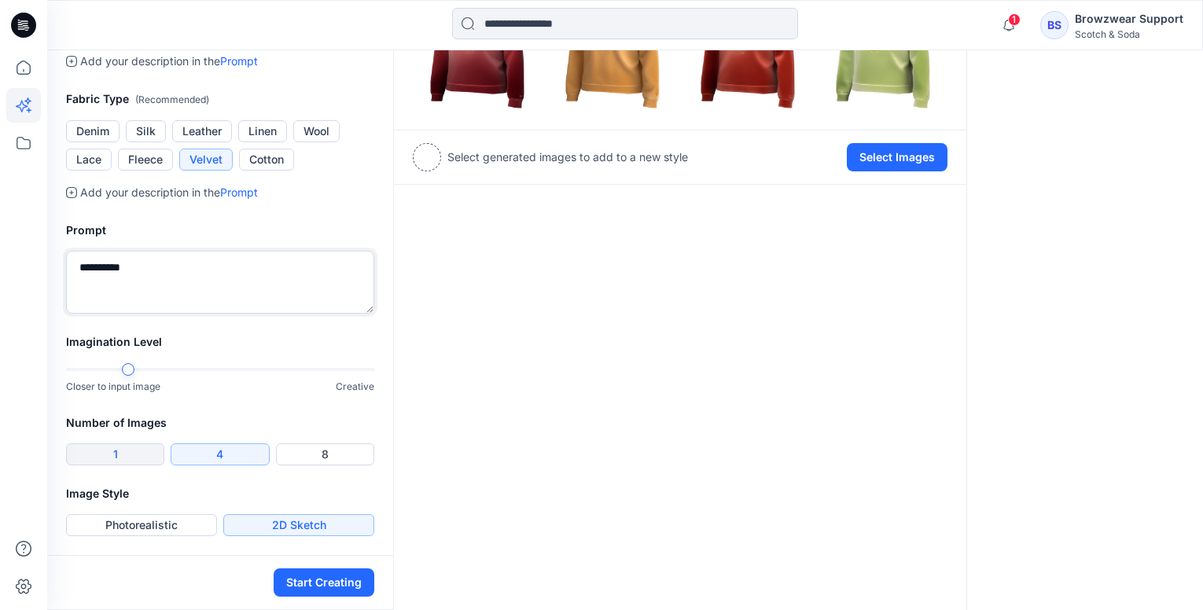
type textarea "**********"
click at [130, 455] on button "1" at bounding box center [115, 454] width 98 height 22
click at [309, 583] on button "Start Creating" at bounding box center [324, 583] width 101 height 28
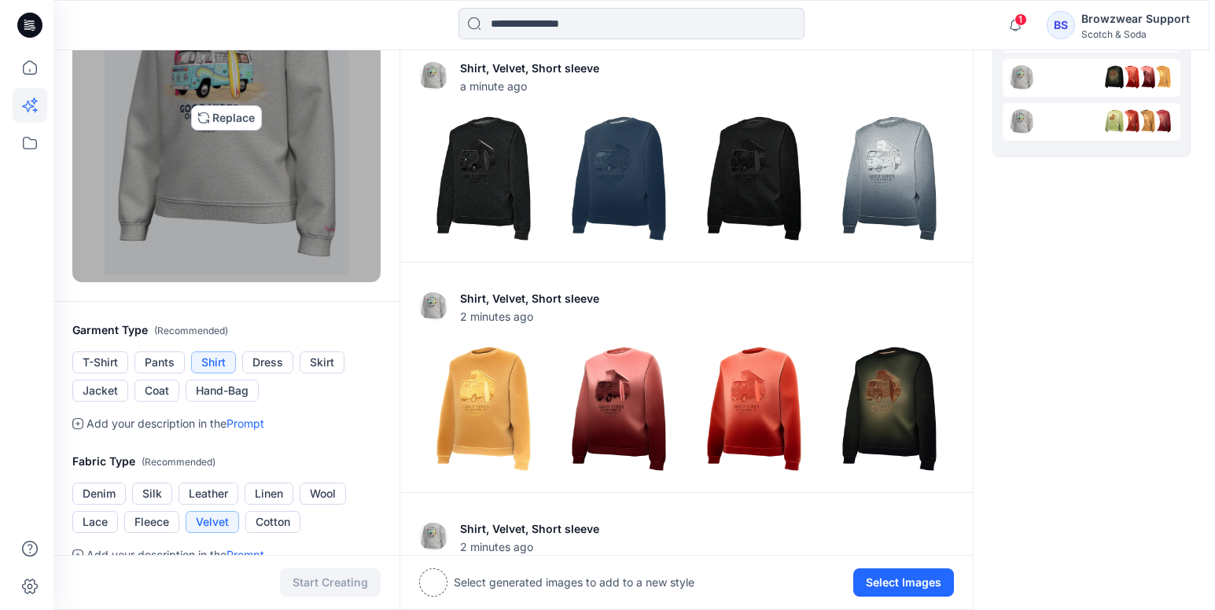
scroll to position [0, 0]
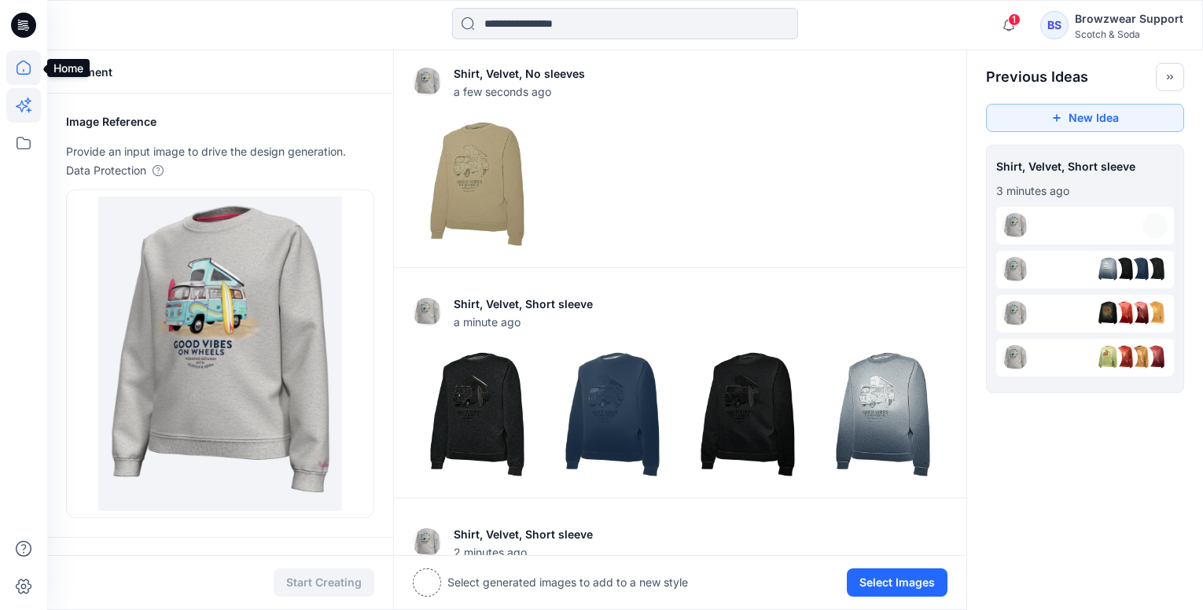
click at [28, 66] on icon at bounding box center [23, 67] width 35 height 35
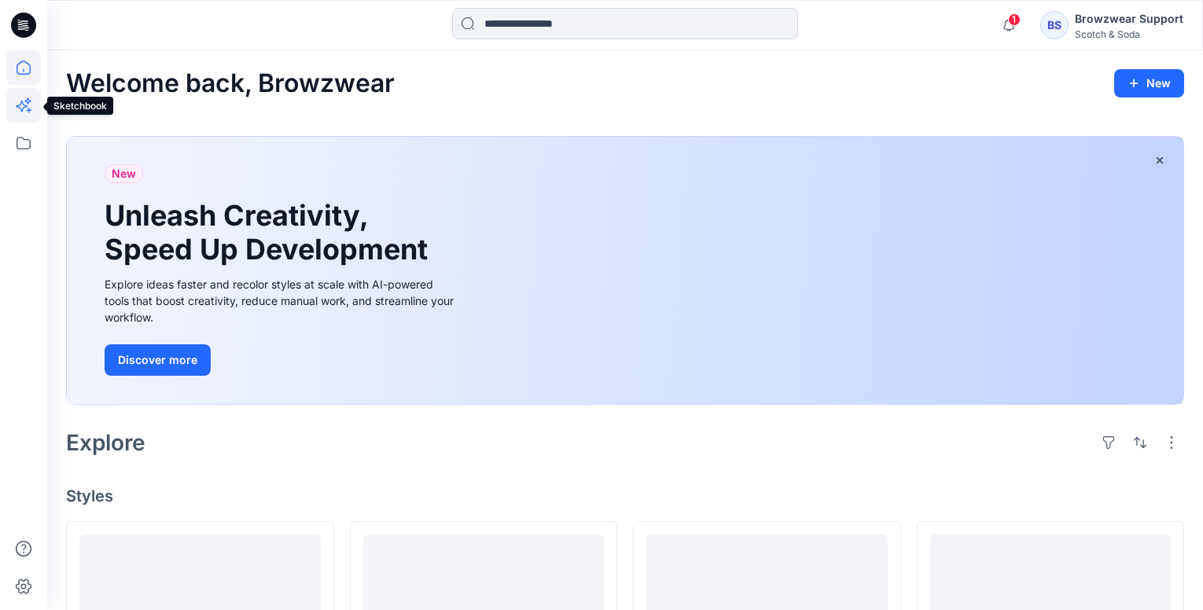
click at [22, 106] on icon at bounding box center [23, 105] width 35 height 35
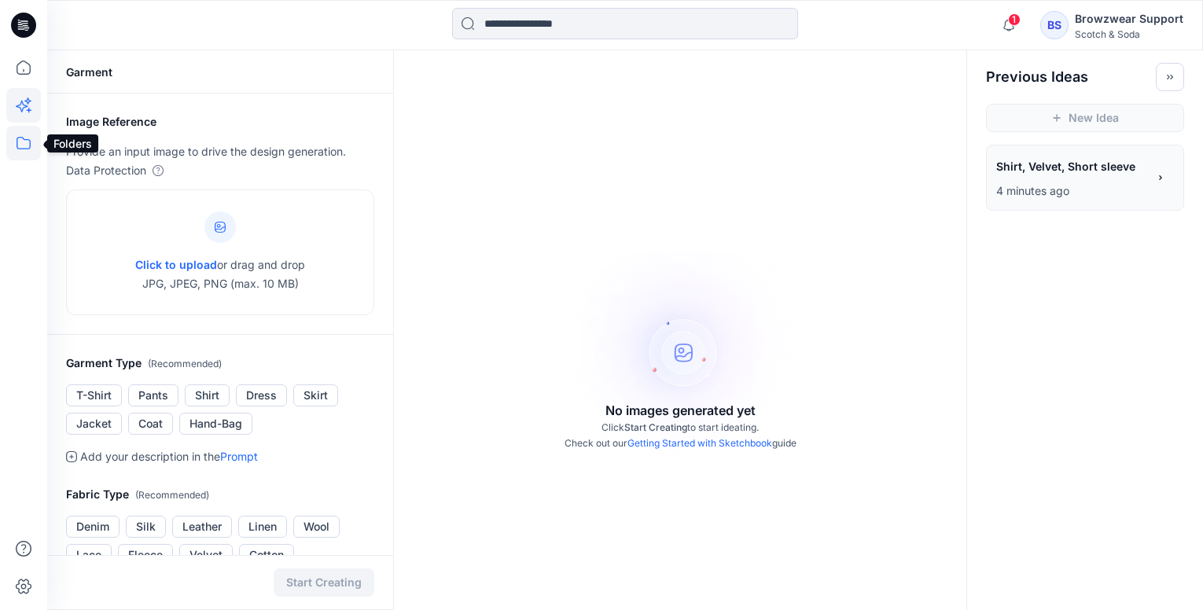
click at [19, 138] on icon at bounding box center [24, 143] width 14 height 13
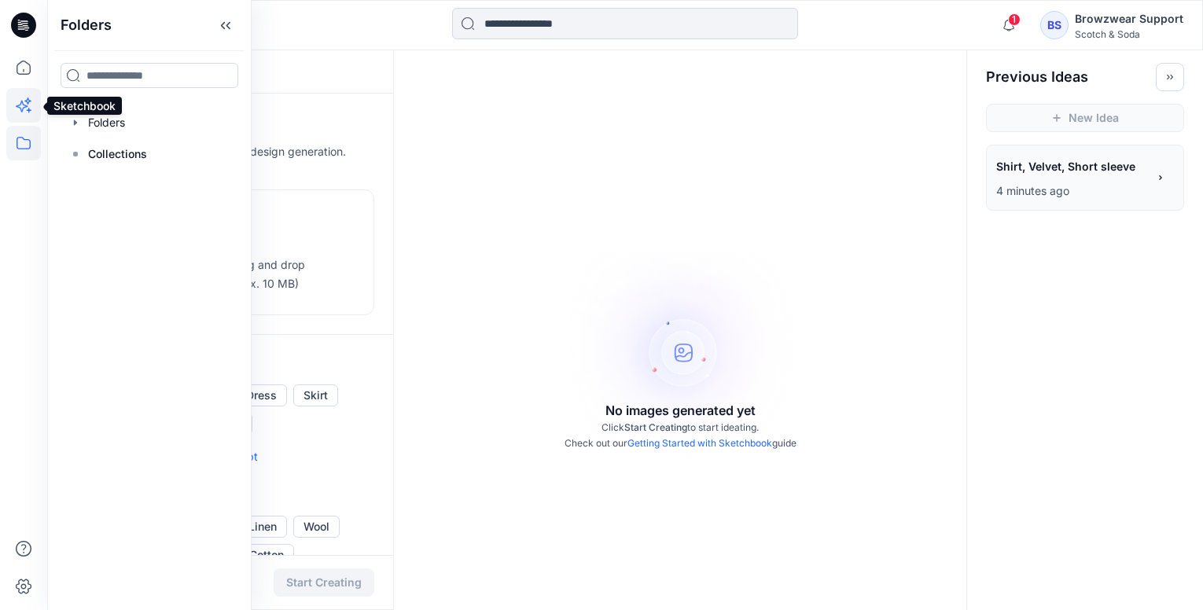
click at [21, 108] on icon at bounding box center [23, 105] width 35 height 35
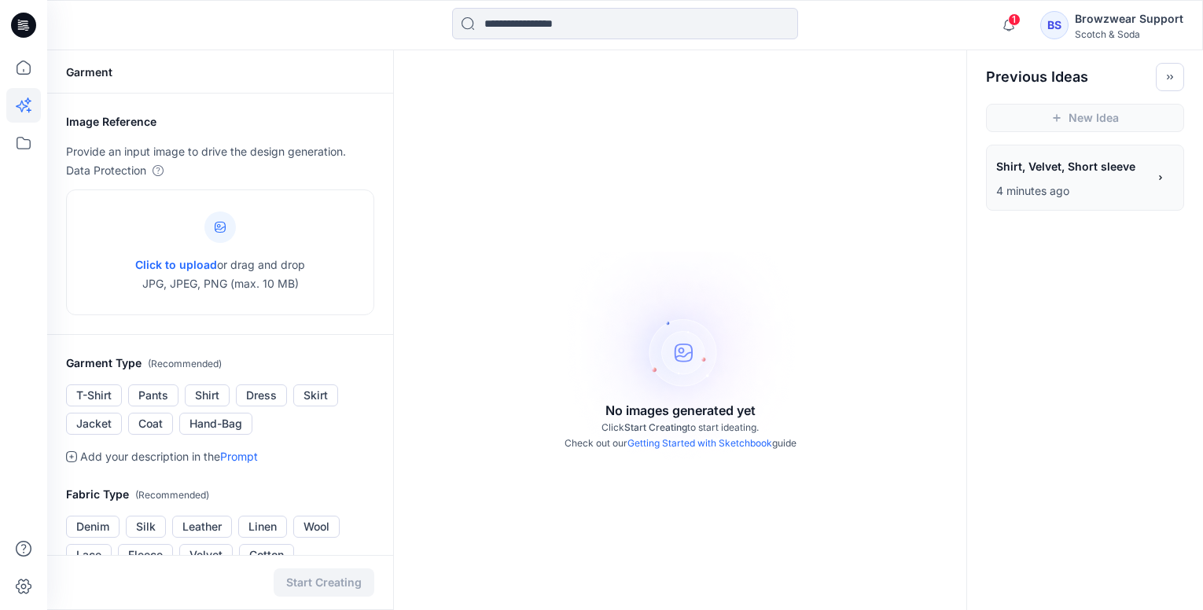
click at [23, 20] on icon at bounding box center [23, 25] width 25 height 25
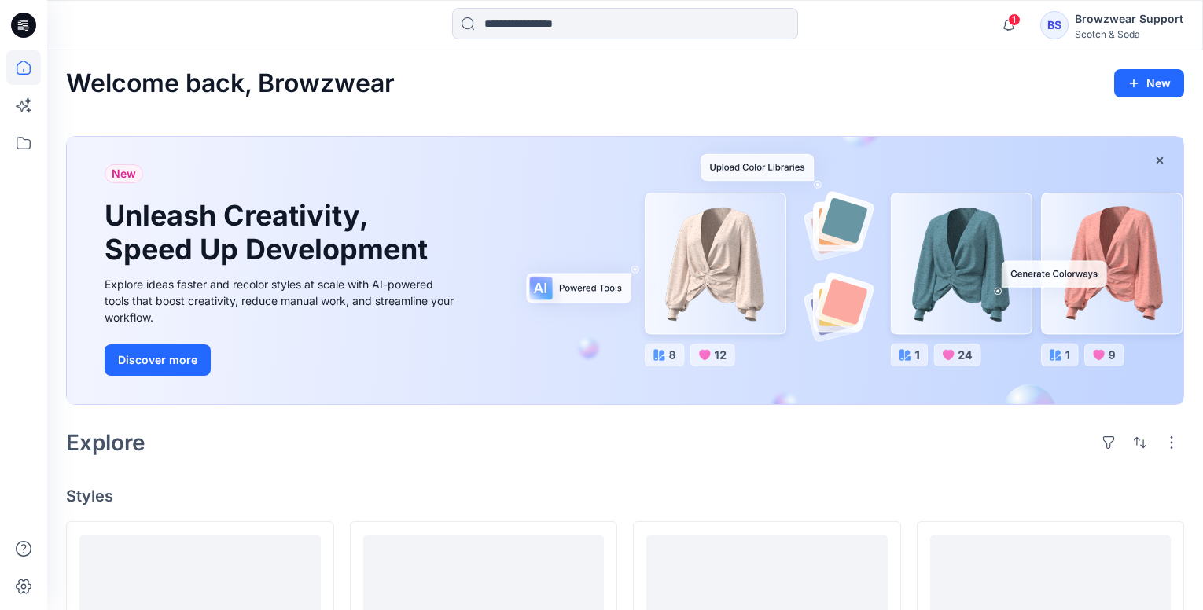
click at [1113, 31] on div "Scotch & Soda" at bounding box center [1129, 34] width 109 height 12
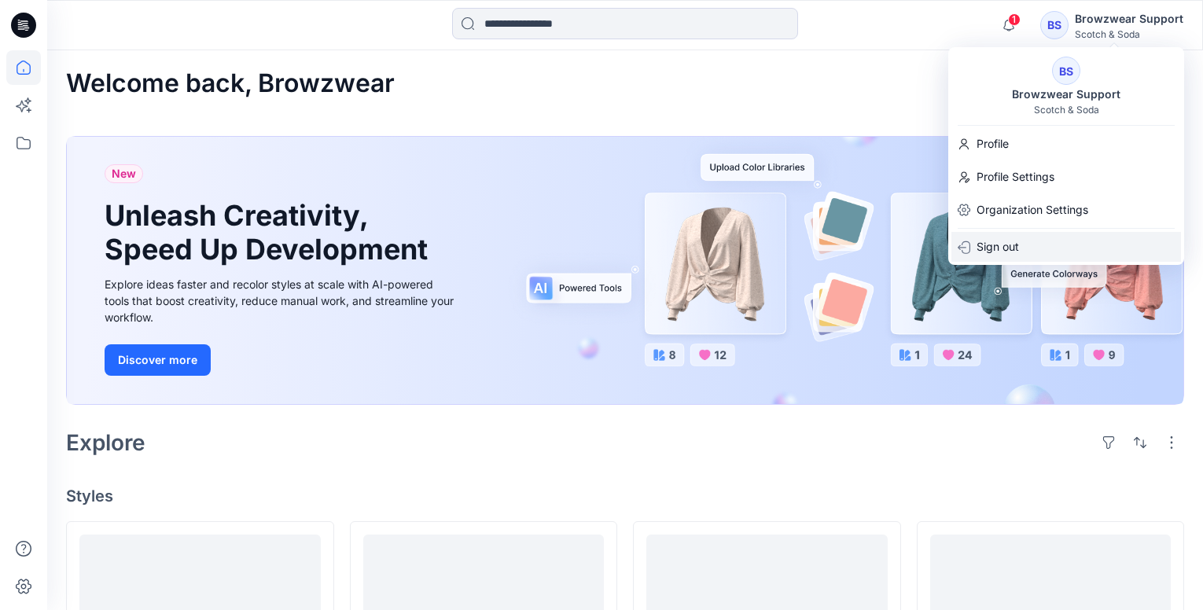
click at [1014, 246] on p "Sign out" at bounding box center [998, 247] width 42 height 30
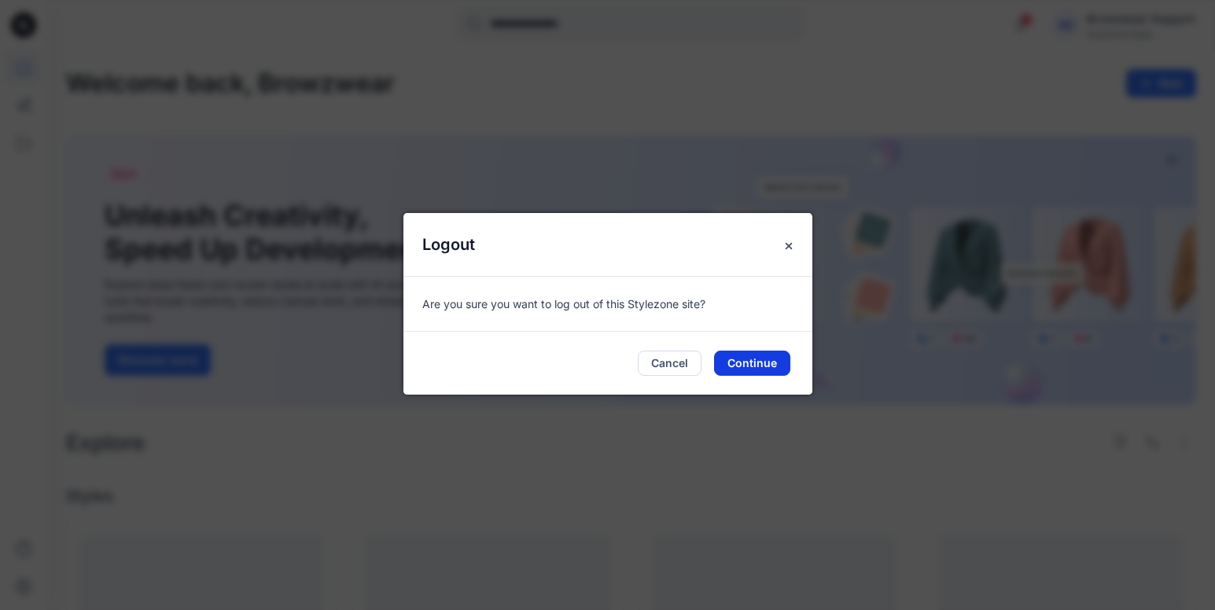
click at [749, 366] on button "Continue" at bounding box center [752, 363] width 76 height 25
